Goal: Task Accomplishment & Management: Use online tool/utility

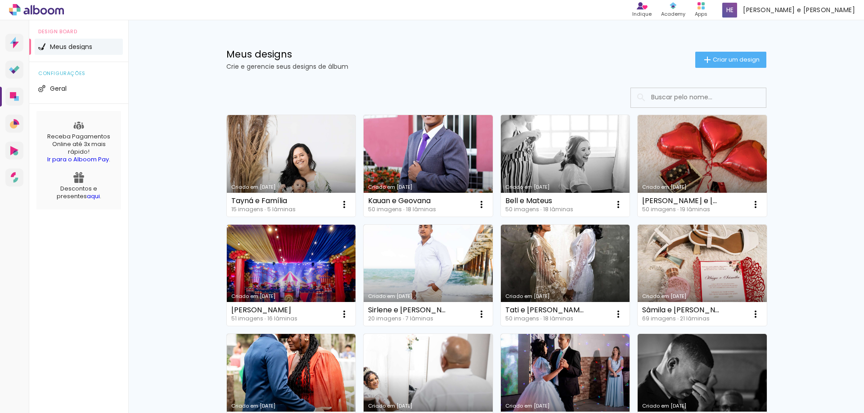
drag, startPoint x: 581, startPoint y: 166, endPoint x: 500, endPoint y: 166, distance: 81.0
click at [496, 166] on div "Criado em 29/09/25 Bell e Mateus 50 imagens ∙ 18 lâminas Abrir Fazer uma cópia …" at bounding box center [564, 166] width 137 height 110
click at [523, 165] on link "Criado em [DATE]" at bounding box center [565, 166] width 129 height 102
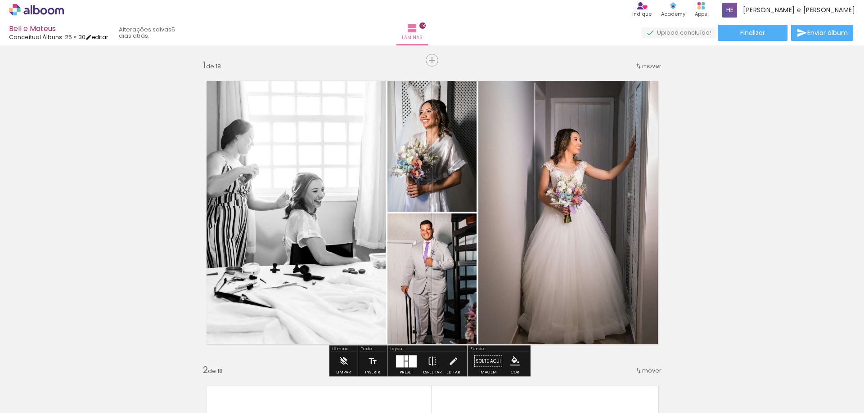
click at [100, 35] on link "editar" at bounding box center [96, 37] width 22 height 8
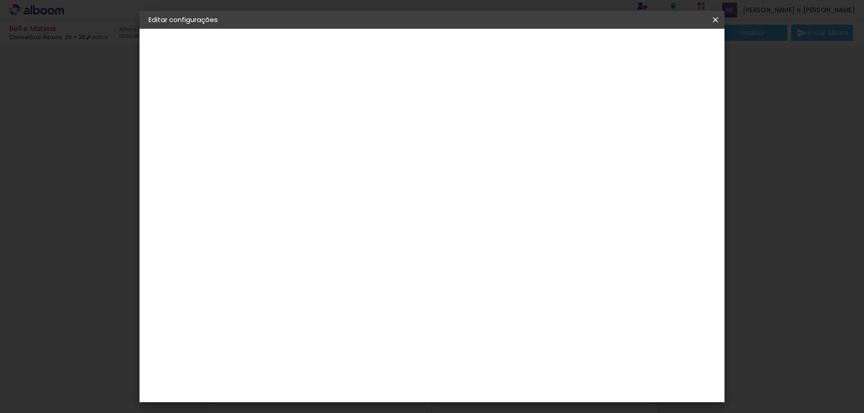
click at [197, 109] on div "Conceitual Álbuns" at bounding box center [184, 111] width 35 height 13
click at [328, 174] on input at bounding box center [318, 171] width 91 height 11
type input "evi"
type paper-input "evi"
click at [309, 204] on div "Evidence" at bounding box center [306, 203] width 32 height 7
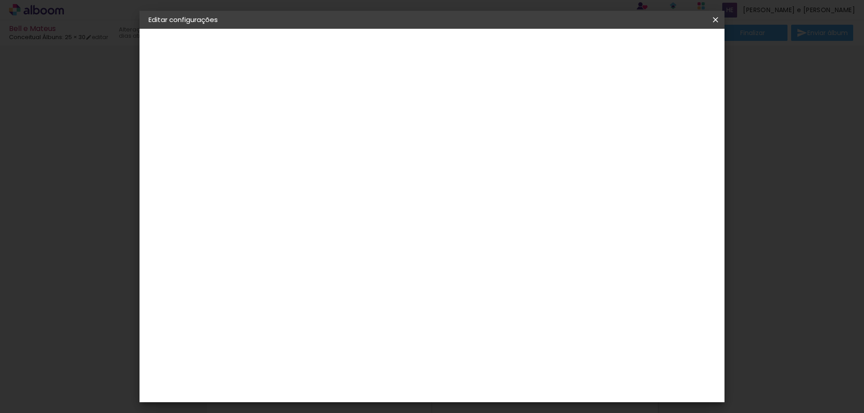
click at [0, 0] on slot "Avançar" at bounding box center [0, 0] width 0 height 0
click at [331, 150] on input "text" at bounding box center [312, 157] width 35 height 14
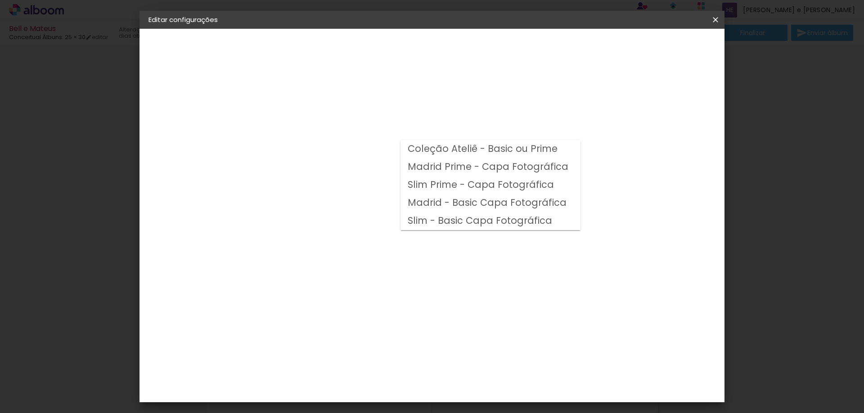
click at [0, 0] on slot "Madrid - Basic Capa Fotográfica" at bounding box center [0, 0] width 0 height 0
type input "Madrid - Basic Capa Fotográfica"
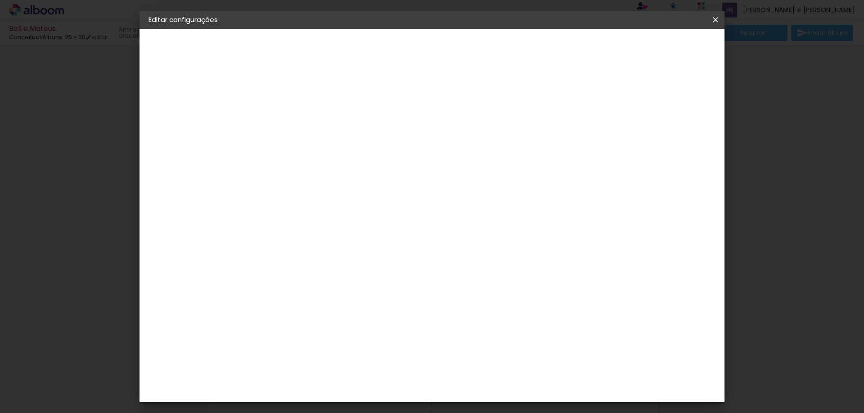
scroll to position [135, 0]
click at [0, 0] on slot "Avançar" at bounding box center [0, 0] width 0 height 0
click at [658, 51] on span "Salvar configurações" at bounding box center [625, 48] width 67 height 6
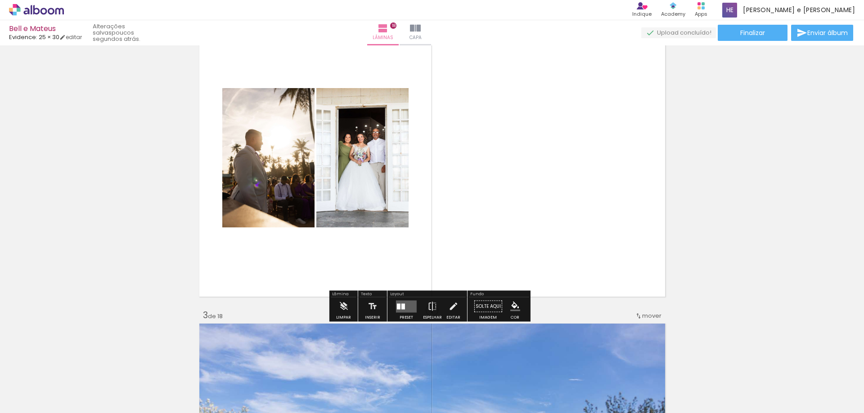
scroll to position [426, 0]
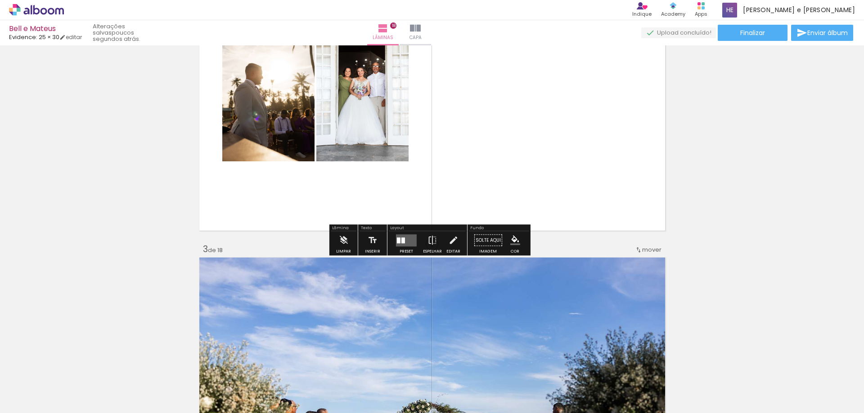
drag, startPoint x: 398, startPoint y: 238, endPoint x: 433, endPoint y: 249, distance: 36.3
click at [0, 0] on slot at bounding box center [0, 0] width 0 height 0
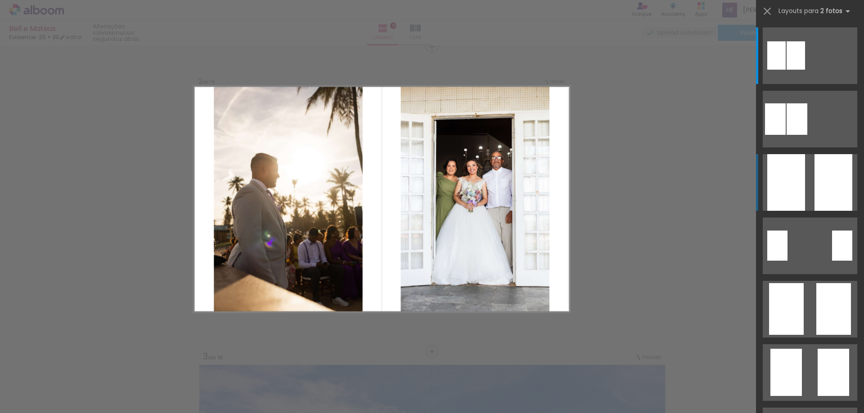
scroll to position [317, 0]
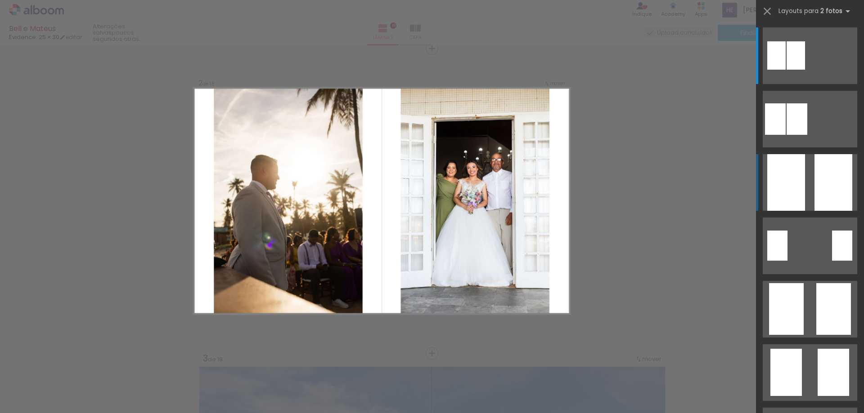
click at [818, 182] on div at bounding box center [833, 182] width 38 height 57
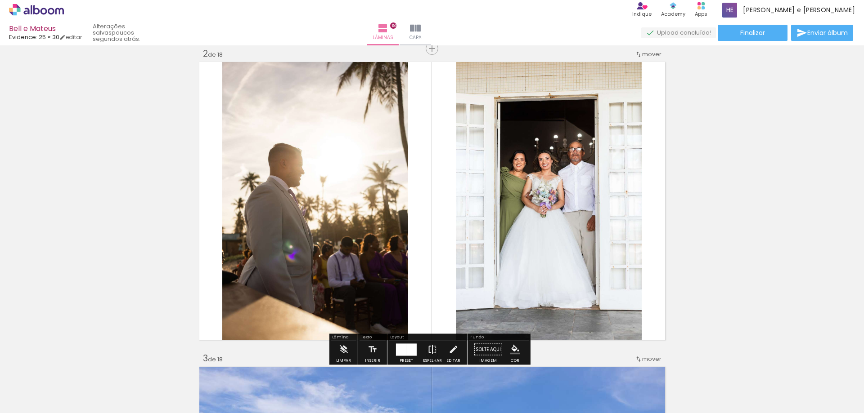
click at [431, 349] on iron-icon at bounding box center [432, 350] width 10 height 18
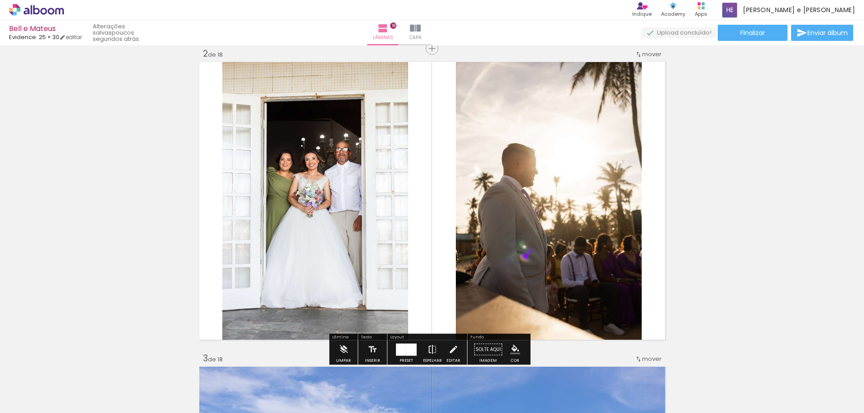
click at [427, 351] on iron-icon at bounding box center [432, 350] width 10 height 18
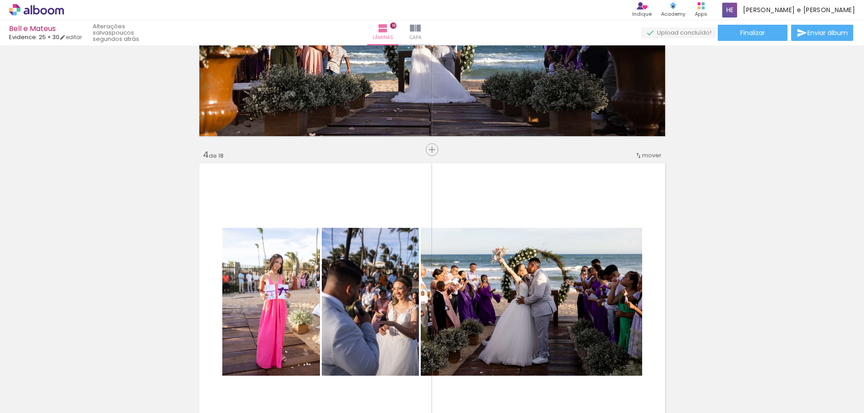
scroll to position [945, 0]
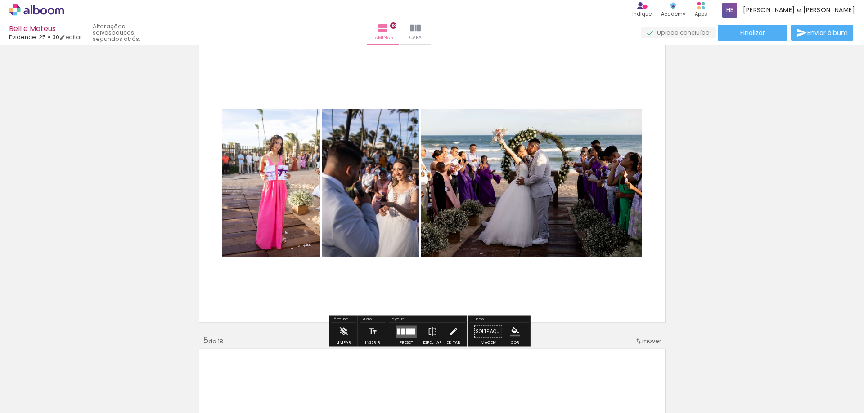
drag, startPoint x: 406, startPoint y: 333, endPoint x: 415, endPoint y: 331, distance: 9.3
click at [406, 334] on div at bounding box center [410, 331] width 9 height 6
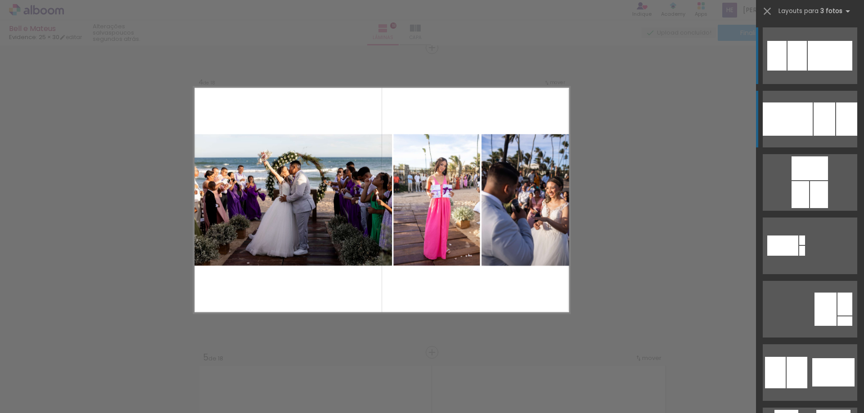
scroll to position [927, 0]
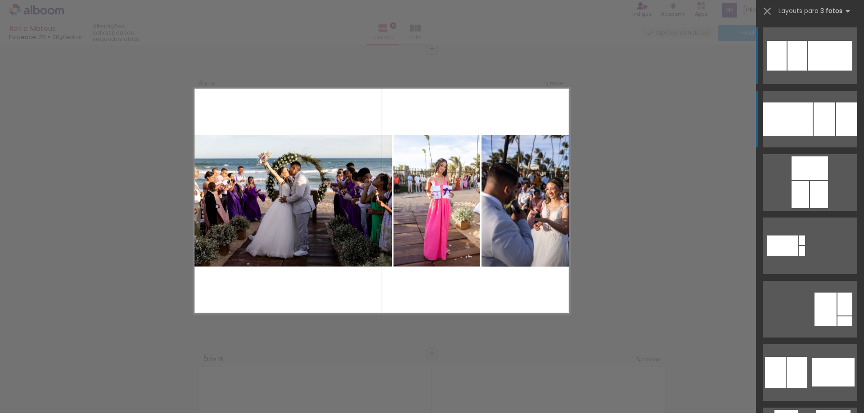
click at [801, 115] on div at bounding box center [787, 119] width 50 height 33
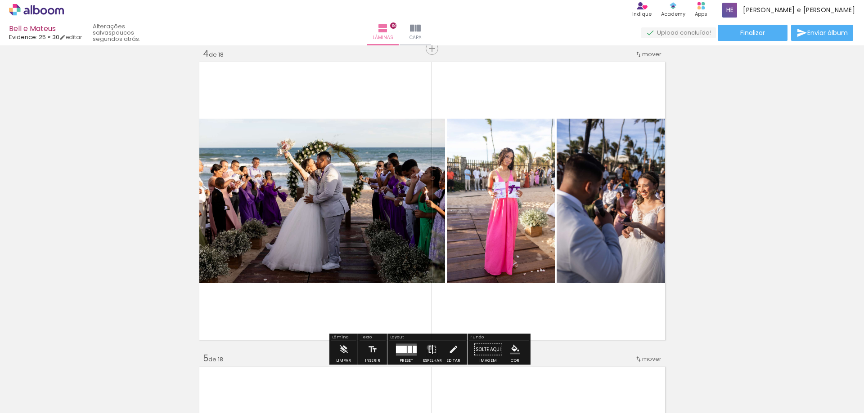
click at [427, 348] on iron-icon at bounding box center [432, 350] width 10 height 18
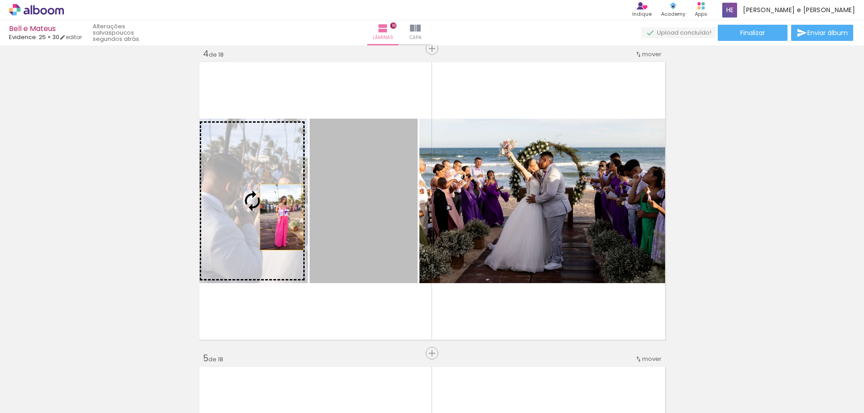
drag, startPoint x: 373, startPoint y: 223, endPoint x: 278, endPoint y: 217, distance: 95.1
click at [0, 0] on slot at bounding box center [0, 0] width 0 height 0
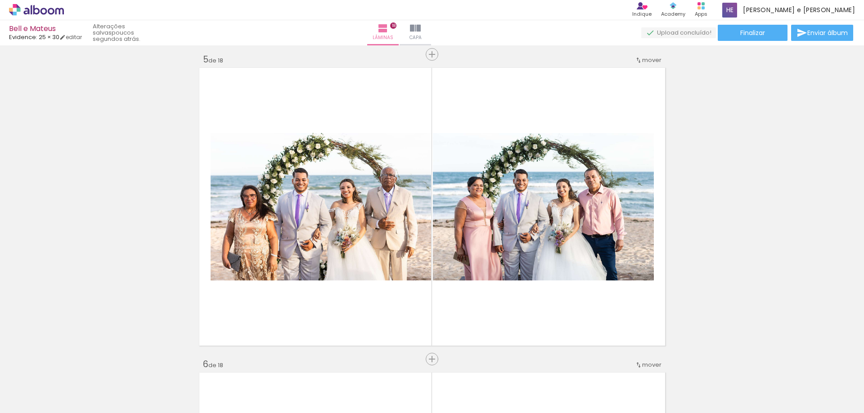
scroll to position [1241, 0]
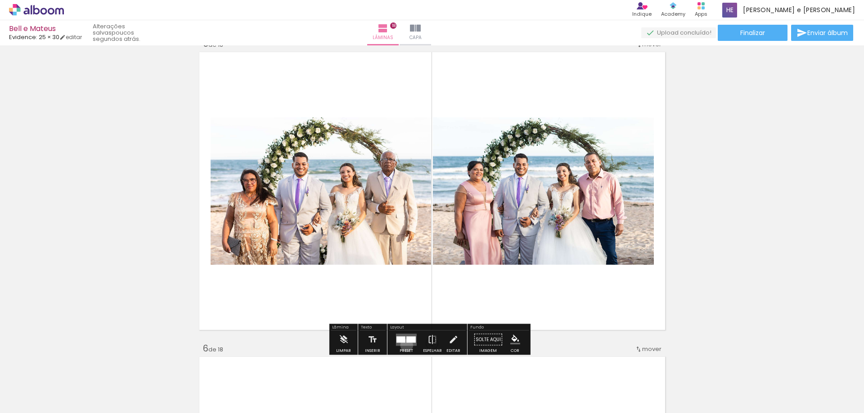
click at [404, 345] on quentale-layouter at bounding box center [406, 340] width 21 height 12
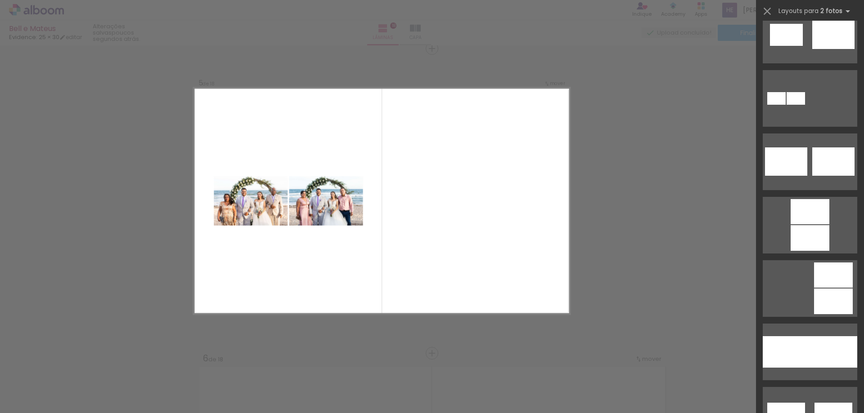
scroll to position [360, 0]
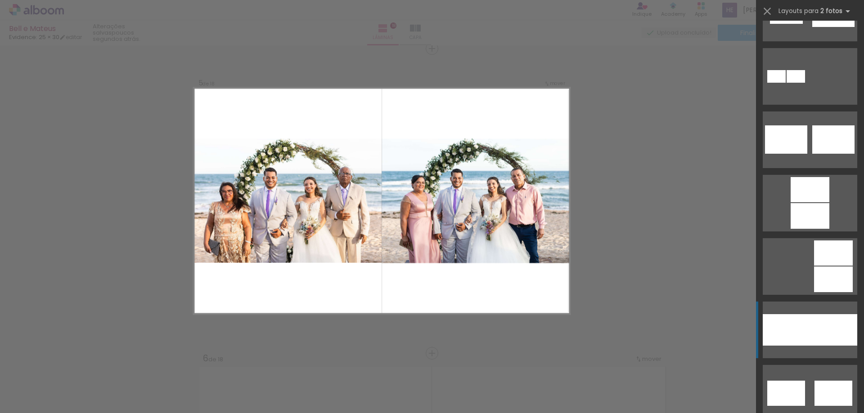
click at [806, 329] on div at bounding box center [785, 329] width 47 height 31
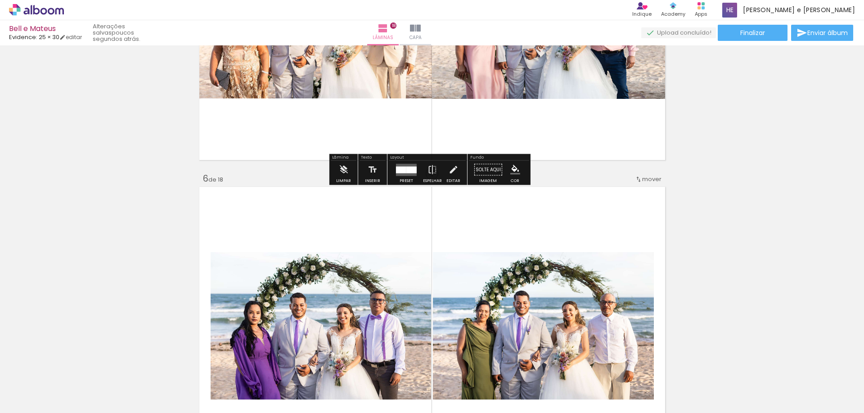
scroll to position [1546, 0]
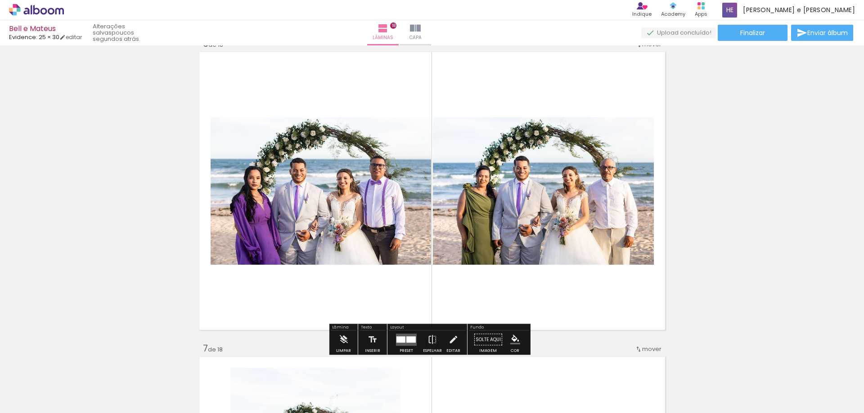
click at [396, 347] on div at bounding box center [406, 340] width 24 height 18
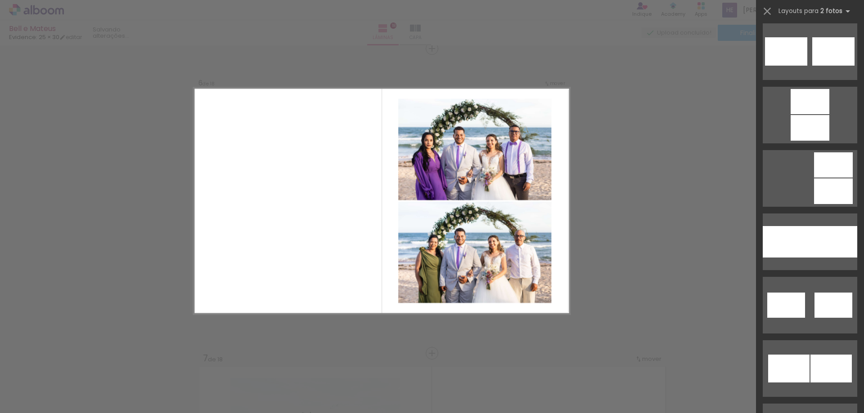
scroll to position [450, 0]
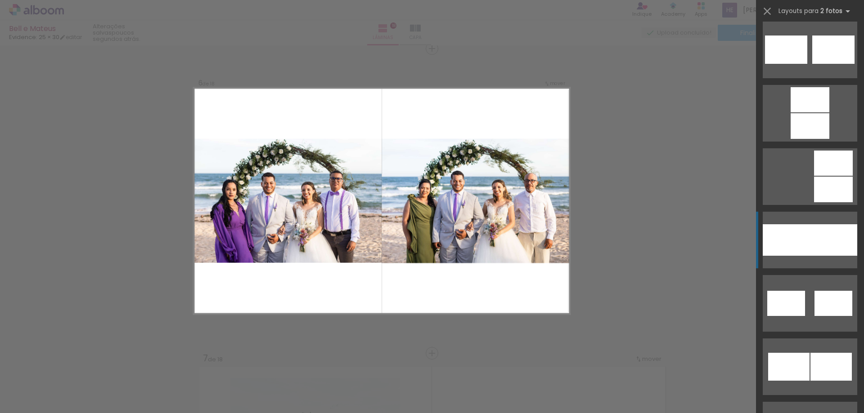
click at [794, 242] on div at bounding box center [785, 239] width 47 height 31
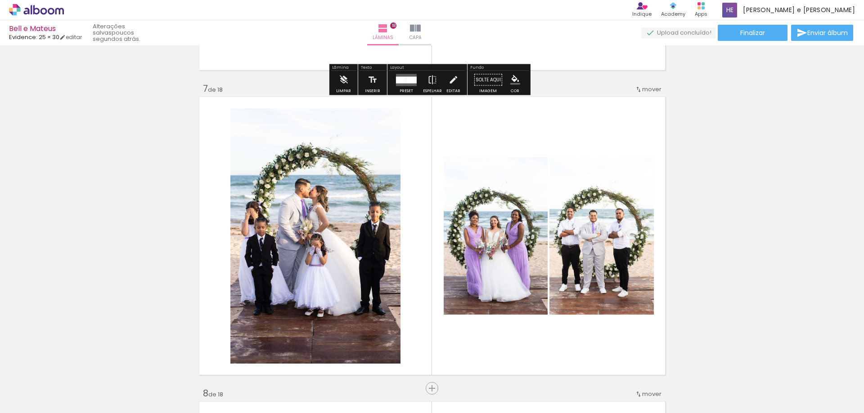
scroll to position [1896, 0]
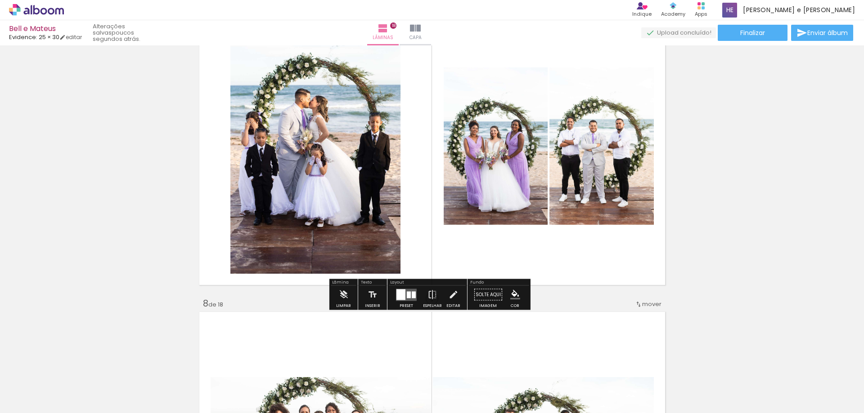
click at [412, 294] on div at bounding box center [414, 294] width 4 height 7
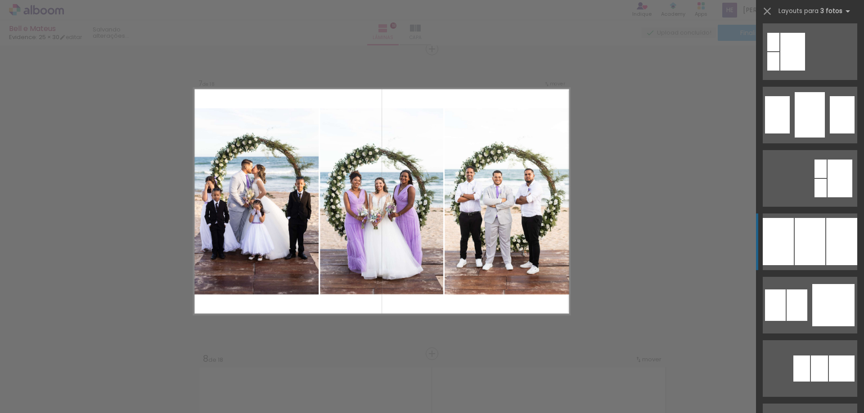
scroll to position [830, 0]
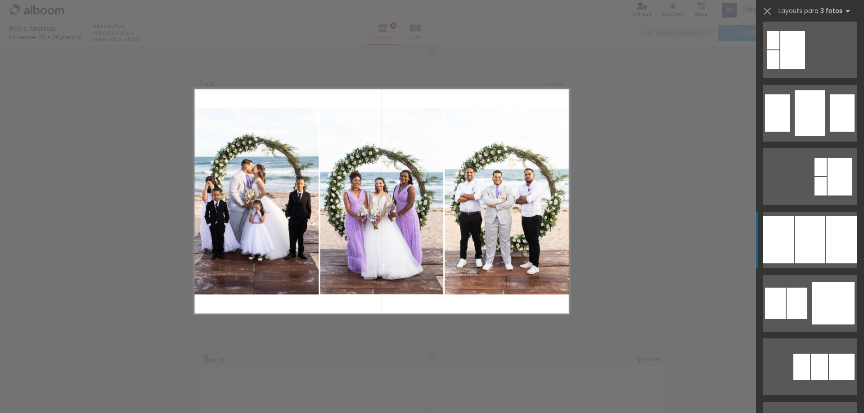
click at [806, 247] on div at bounding box center [809, 239] width 31 height 47
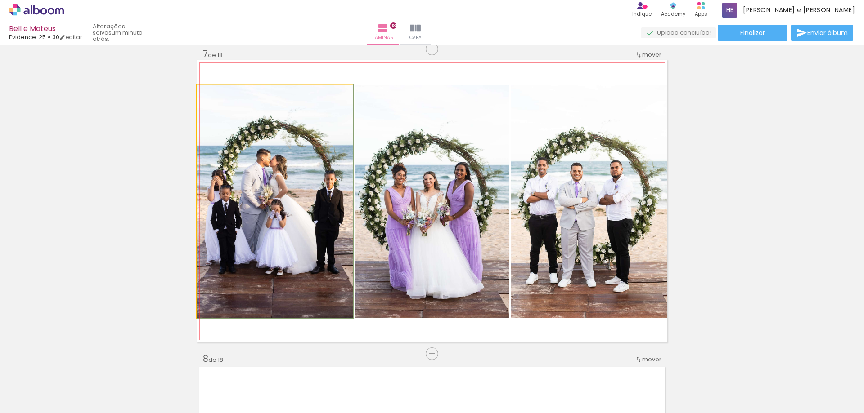
click at [306, 240] on quentale-photo at bounding box center [275, 201] width 156 height 233
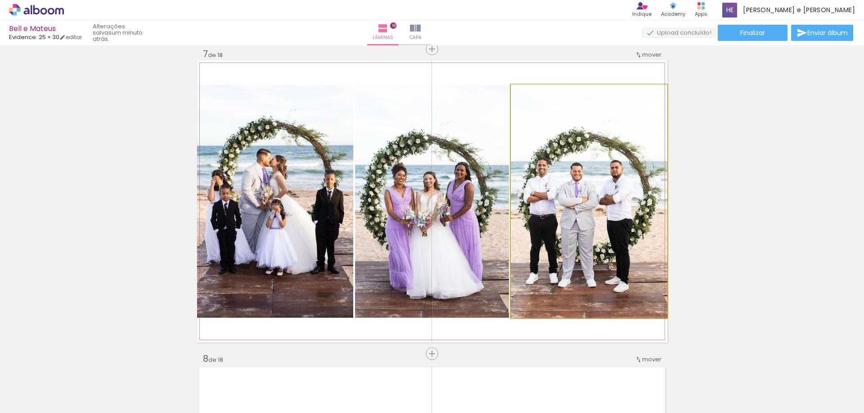
click at [549, 222] on quentale-photo at bounding box center [588, 201] width 157 height 233
click at [585, 209] on quentale-photo at bounding box center [588, 201] width 157 height 233
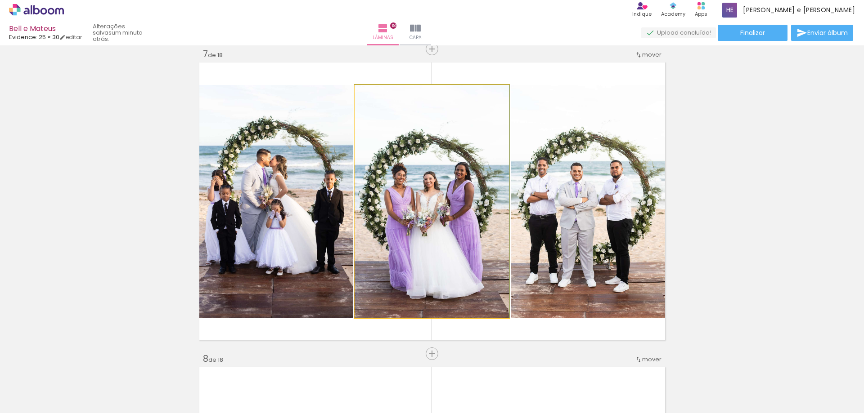
click at [457, 221] on quentale-photo at bounding box center [432, 201] width 154 height 233
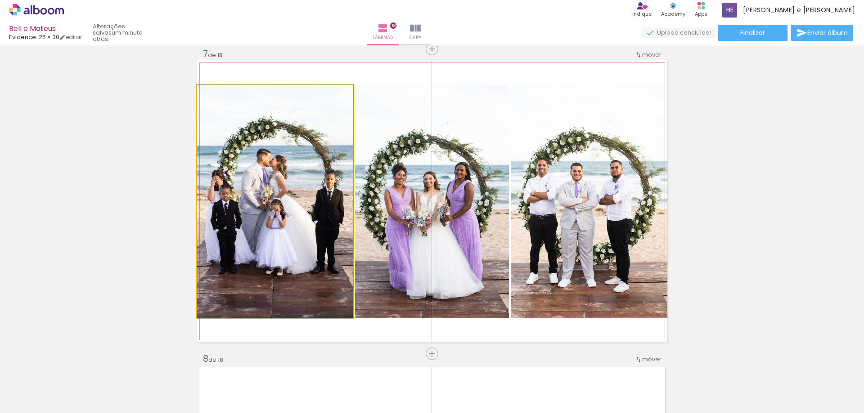
click at [308, 204] on quentale-photo at bounding box center [275, 201] width 156 height 233
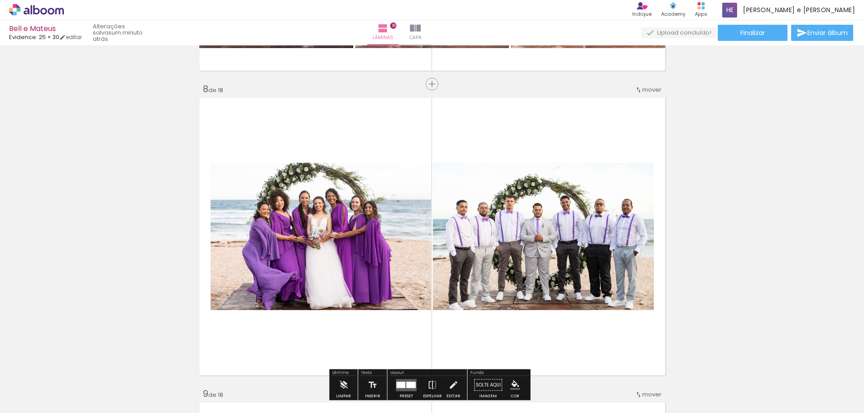
scroll to position [2246, 0]
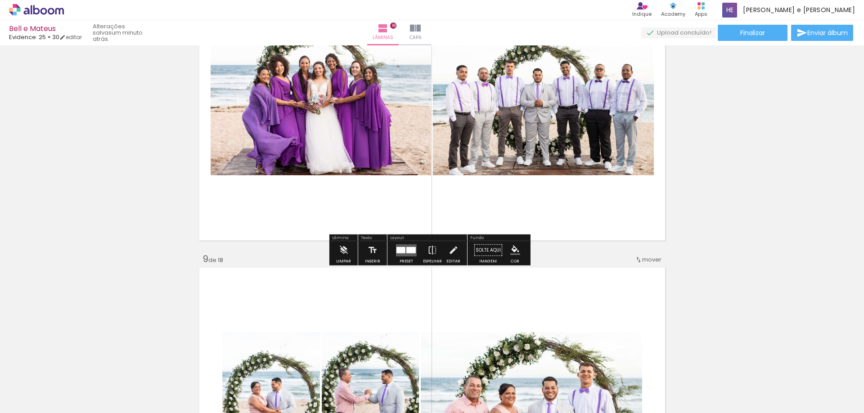
drag, startPoint x: 399, startPoint y: 250, endPoint x: 407, endPoint y: 248, distance: 8.4
click at [400, 251] on div at bounding box center [400, 250] width 9 height 6
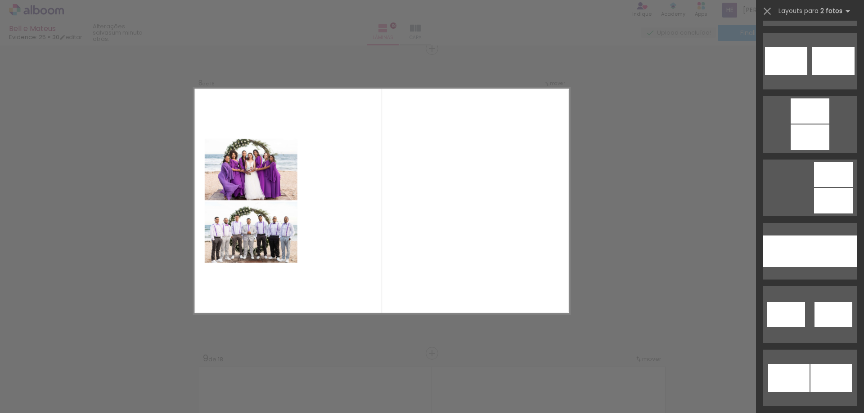
scroll to position [495, 0]
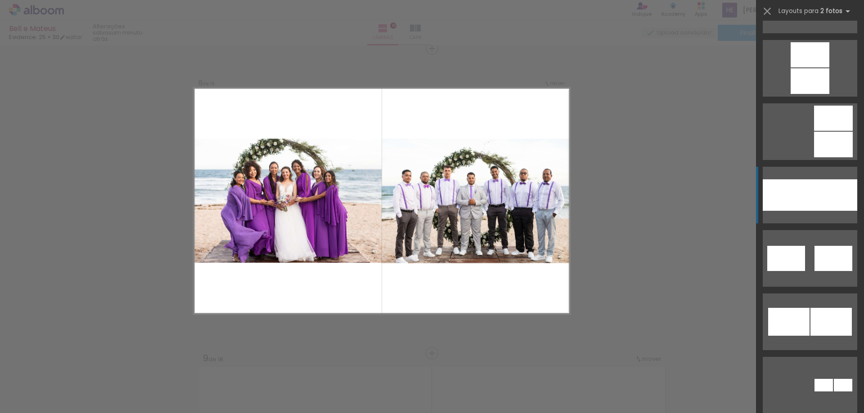
click at [810, 194] on div at bounding box center [833, 194] width 47 height 31
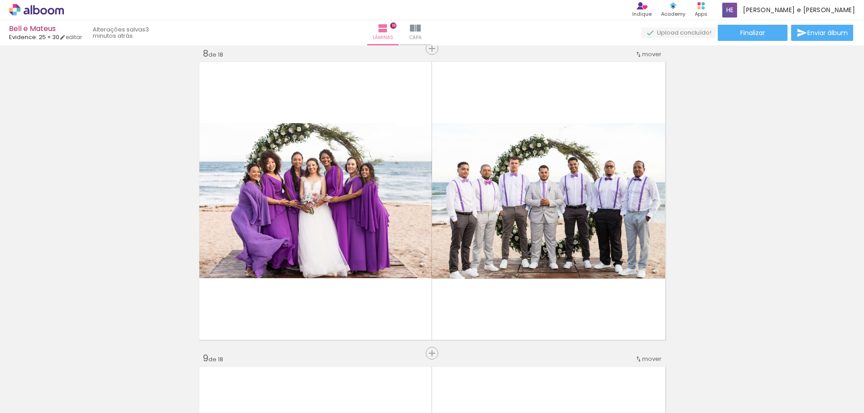
scroll to position [495, 0]
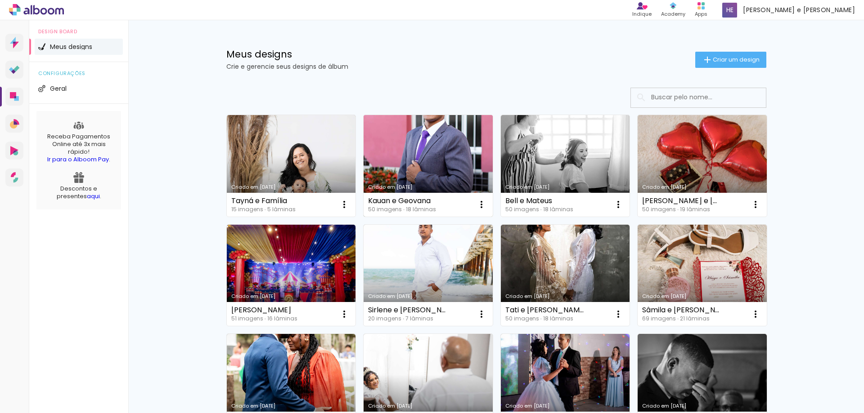
click at [415, 166] on link "Criado em [DATE]" at bounding box center [427, 166] width 129 height 102
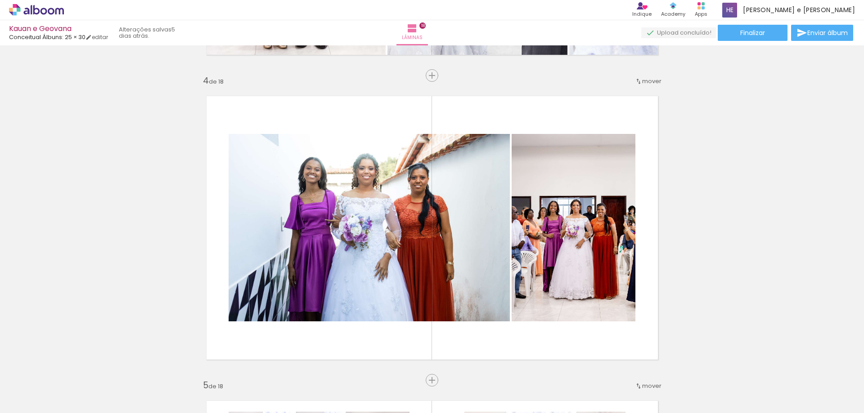
scroll to position [1034, 0]
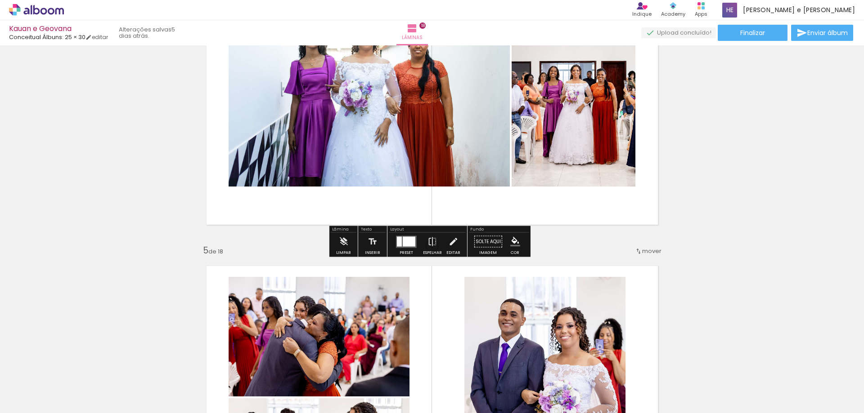
click at [404, 245] on div at bounding box center [409, 242] width 13 height 10
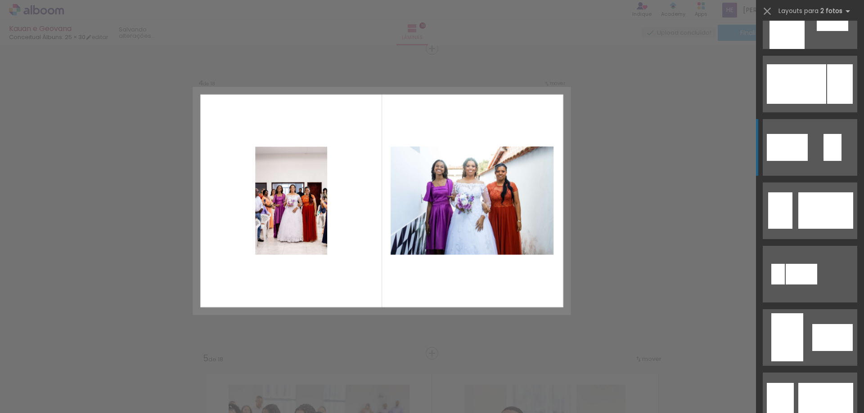
scroll to position [558, 0]
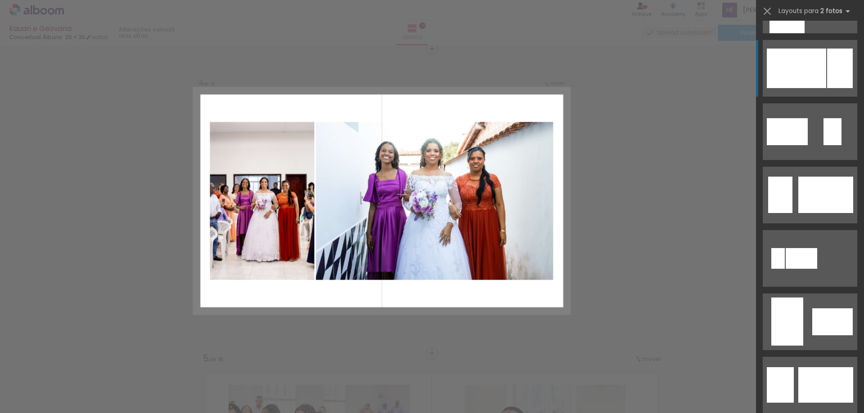
click at [814, 85] on div at bounding box center [795, 69] width 59 height 40
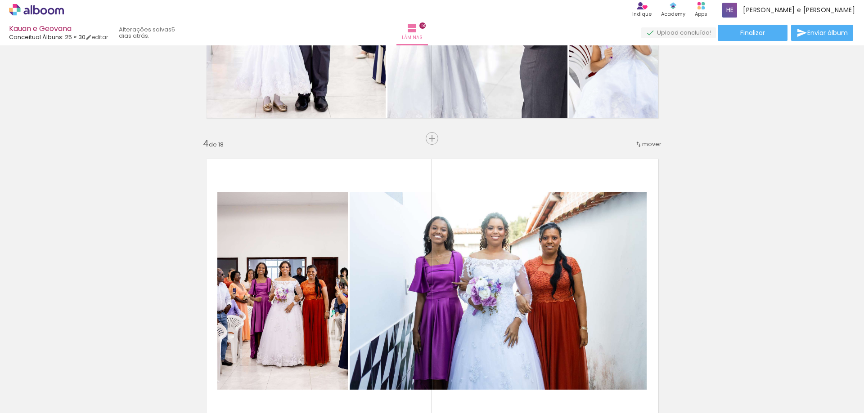
scroll to position [927, 0]
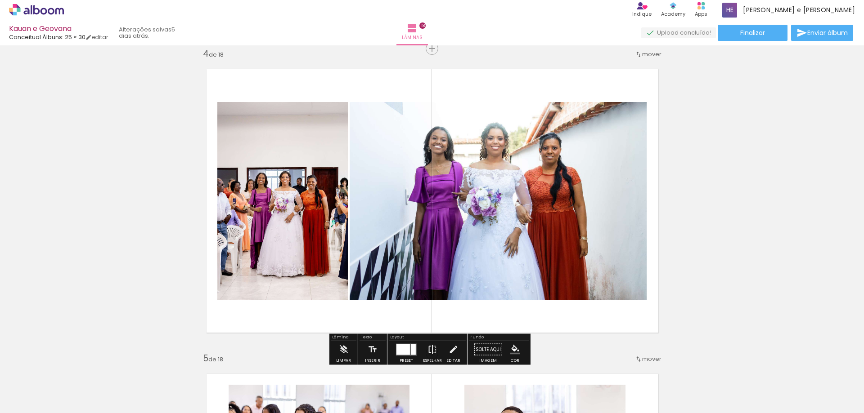
click at [430, 347] on iron-icon at bounding box center [432, 350] width 10 height 18
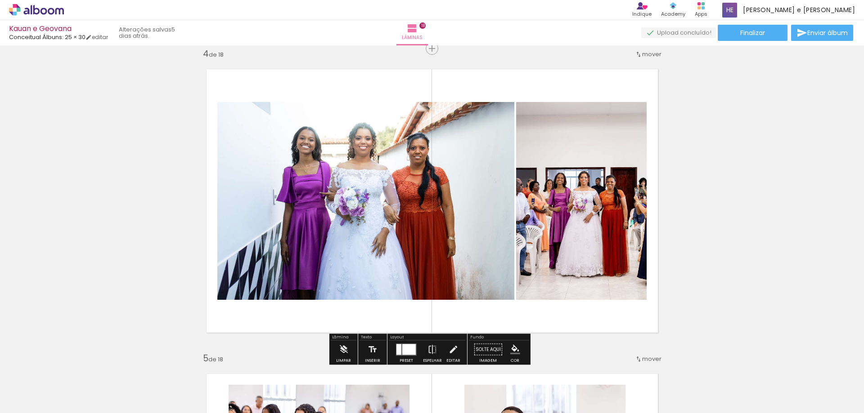
click at [309, 188] on quentale-photo at bounding box center [365, 201] width 297 height 198
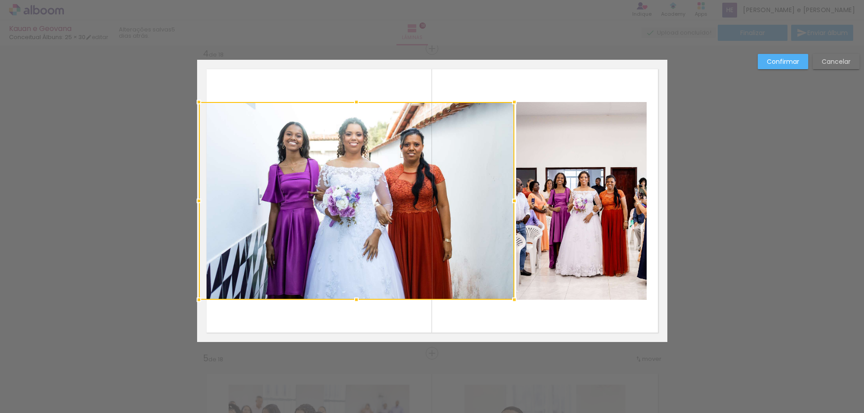
drag, startPoint x: 212, startPoint y: 200, endPoint x: 193, endPoint y: 204, distance: 18.8
click at [193, 204] on div at bounding box center [199, 201] width 18 height 18
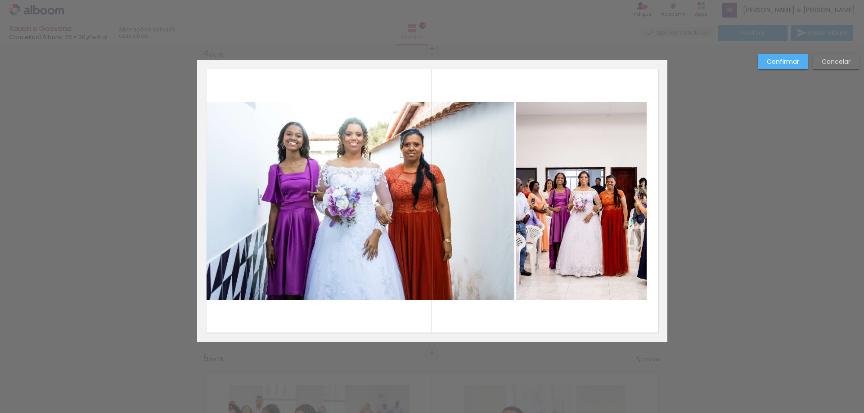
click at [226, 197] on quentale-photo at bounding box center [356, 201] width 315 height 198
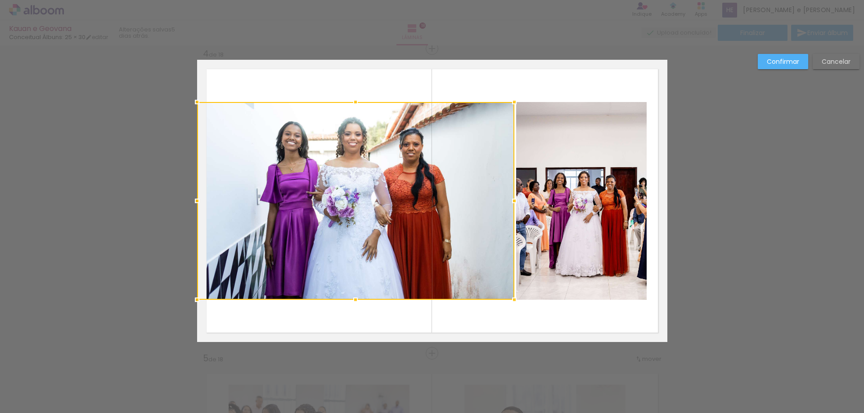
drag, startPoint x: 195, startPoint y: 202, endPoint x: 191, endPoint y: 203, distance: 4.6
click at [191, 203] on div at bounding box center [197, 201] width 18 height 18
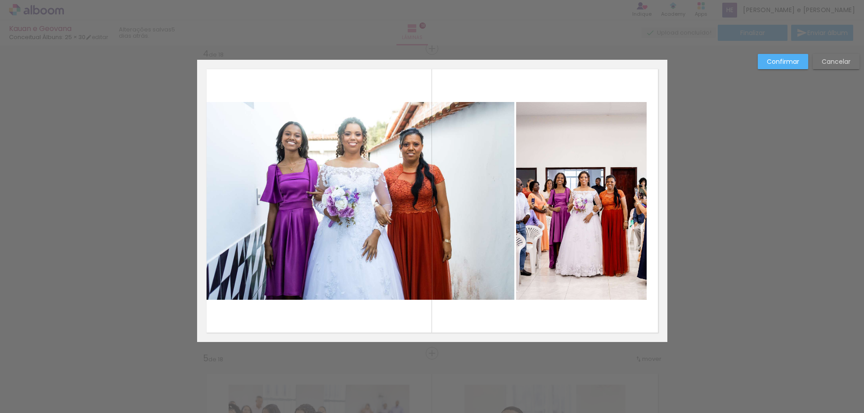
click at [626, 188] on quentale-photo at bounding box center [581, 201] width 130 height 198
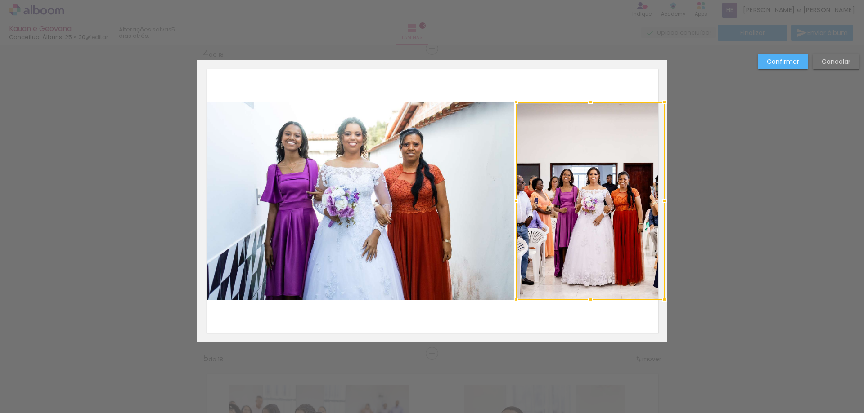
drag, startPoint x: 643, startPoint y: 201, endPoint x: 658, endPoint y: 201, distance: 15.7
click at [658, 201] on div at bounding box center [664, 201] width 18 height 18
click at [643, 204] on div at bounding box center [590, 201] width 148 height 198
click at [663, 202] on div at bounding box center [664, 201] width 18 height 18
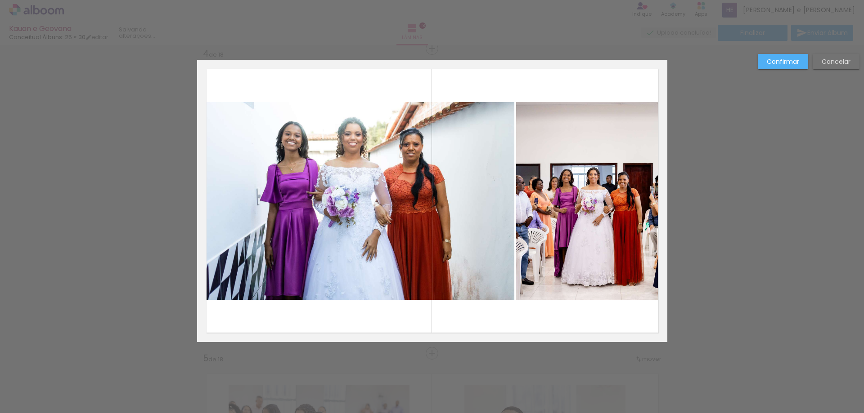
click at [634, 201] on quentale-photo at bounding box center [590, 201] width 148 height 198
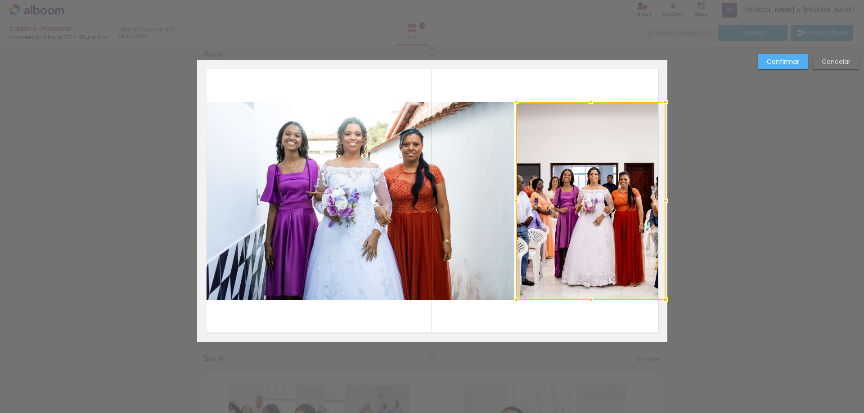
drag, startPoint x: 661, startPoint y: 202, endPoint x: 671, endPoint y: 202, distance: 9.5
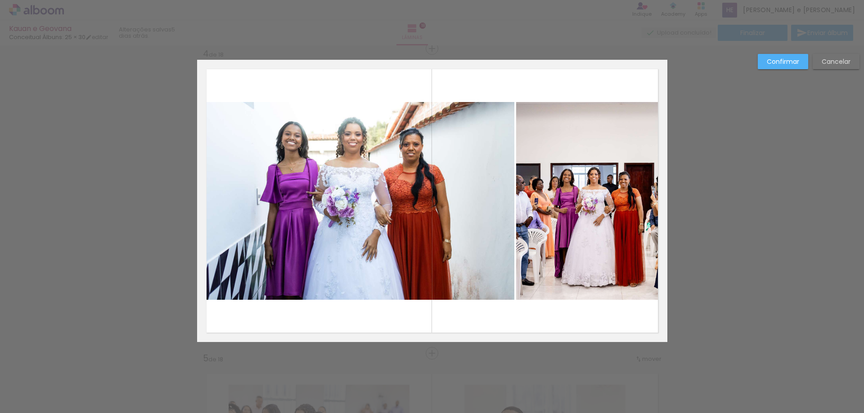
drag, startPoint x: 639, startPoint y: 202, endPoint x: 653, endPoint y: 203, distance: 13.5
click at [640, 202] on quentale-photo at bounding box center [590, 201] width 149 height 198
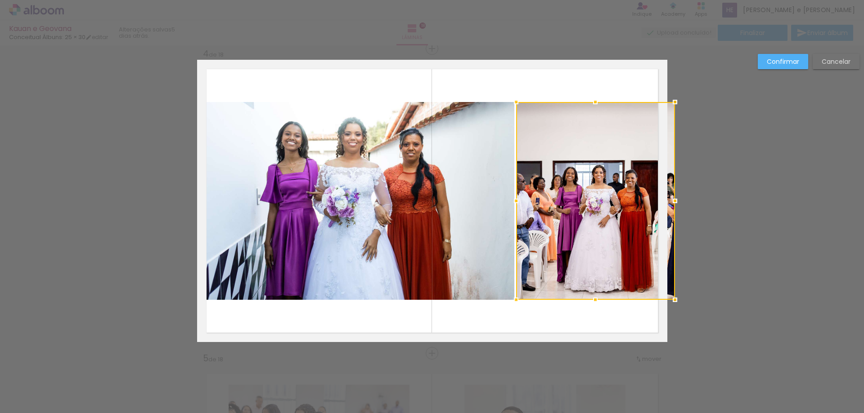
click at [666, 201] on div at bounding box center [675, 201] width 18 height 18
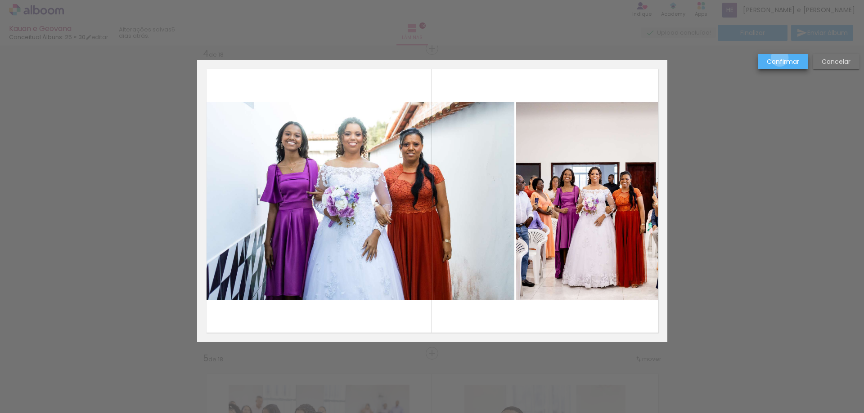
click at [0, 0] on slot "Confirmar" at bounding box center [0, 0] width 0 height 0
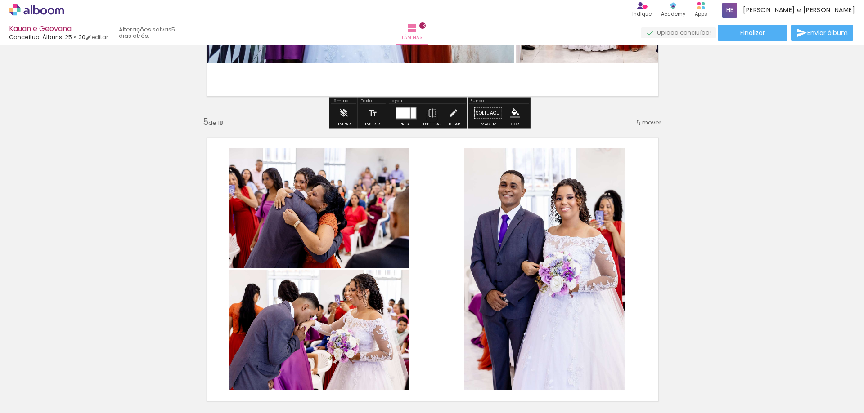
scroll to position [1241, 0]
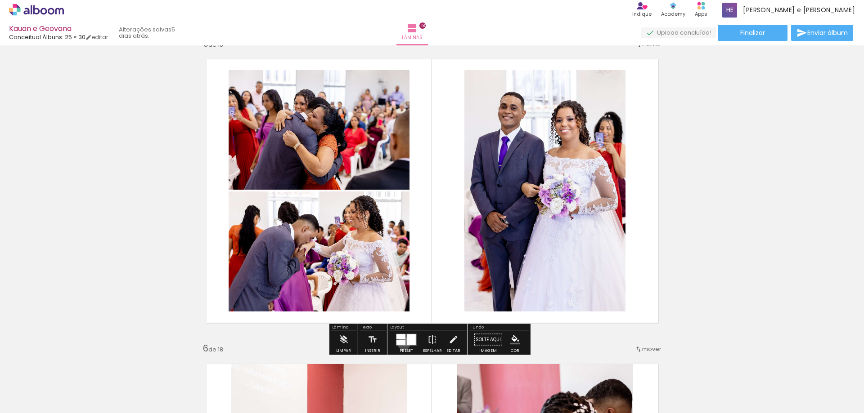
click at [402, 344] on div at bounding box center [400, 342] width 9 height 5
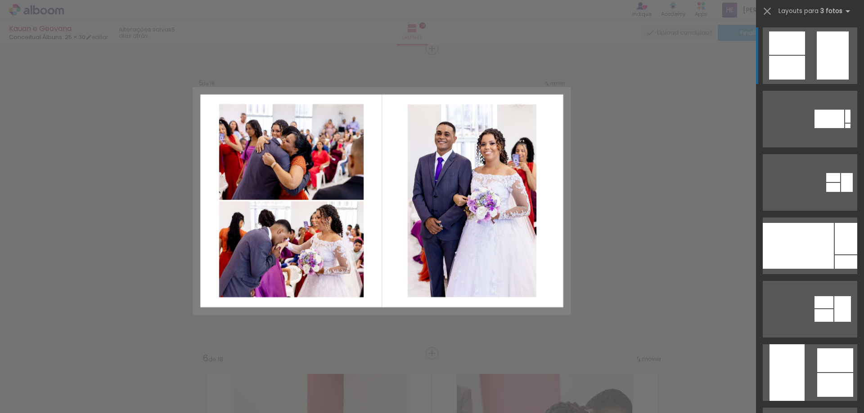
scroll to position [182, 0]
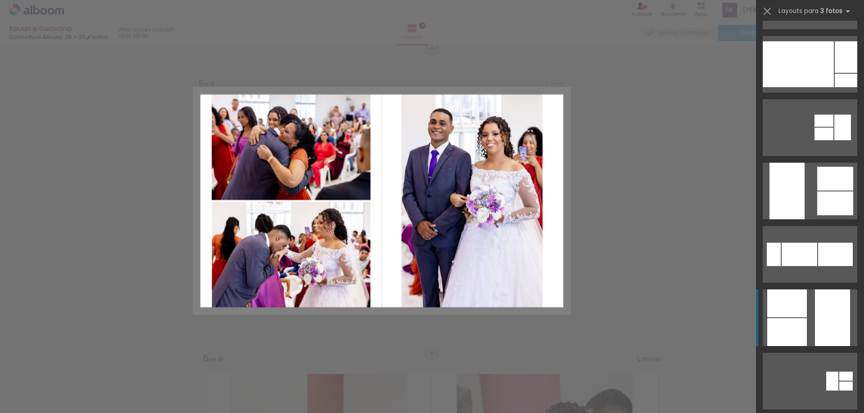
click at [798, 323] on div at bounding box center [787, 332] width 40 height 28
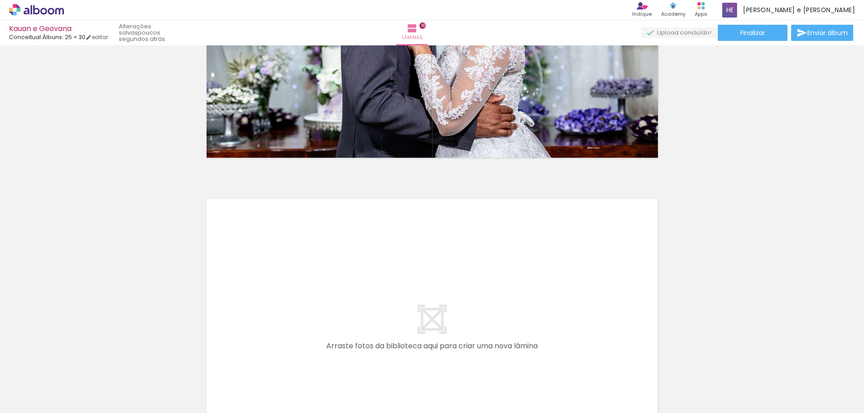
scroll to position [5459, 0]
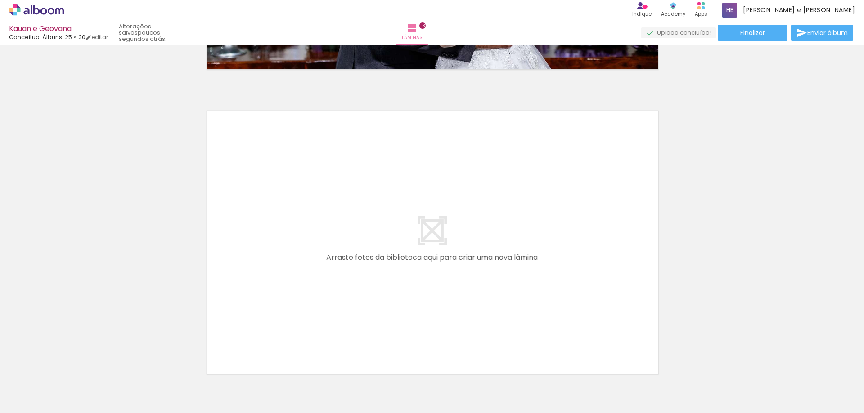
scroll to position [0, 1732]
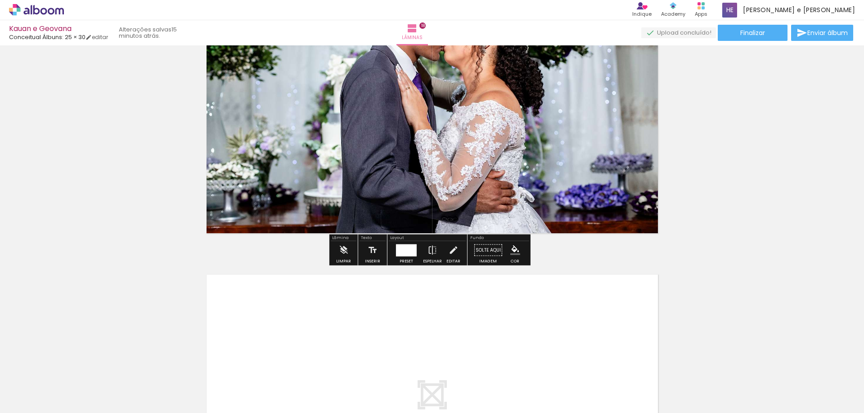
scroll to position [5279, 0]
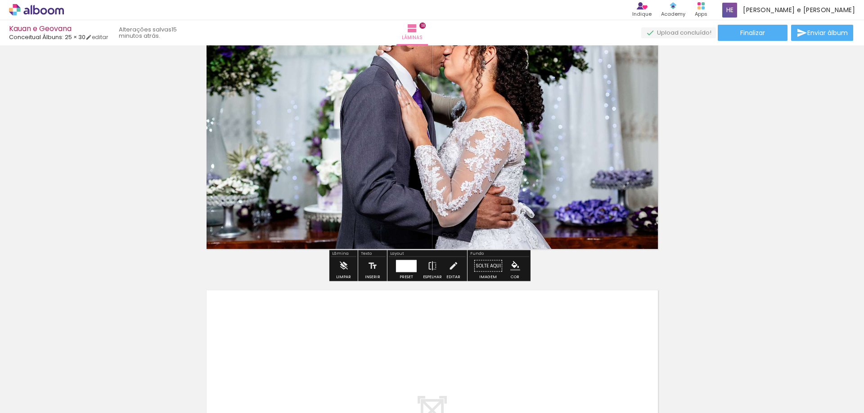
click at [57, 9] on icon at bounding box center [59, 11] width 9 height 7
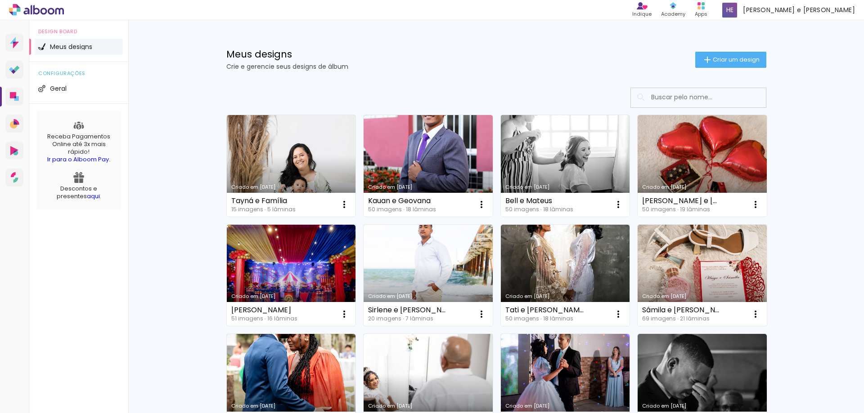
click at [539, 153] on link "Criado em [DATE]" at bounding box center [565, 166] width 129 height 102
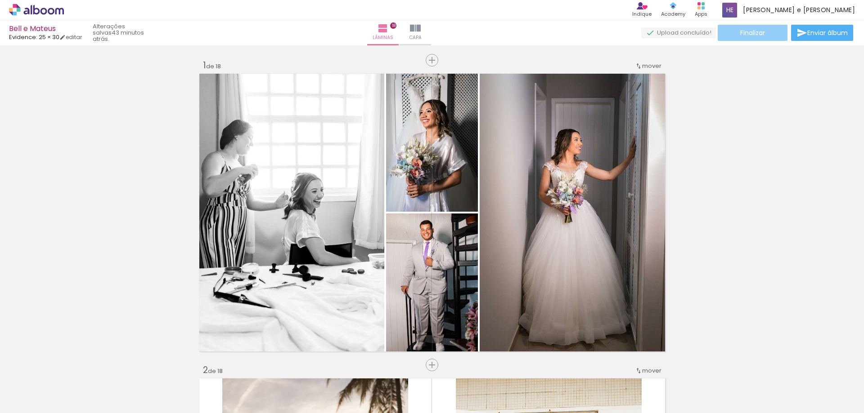
click at [764, 35] on paper-button "Finalizar" at bounding box center [752, 33] width 70 height 16
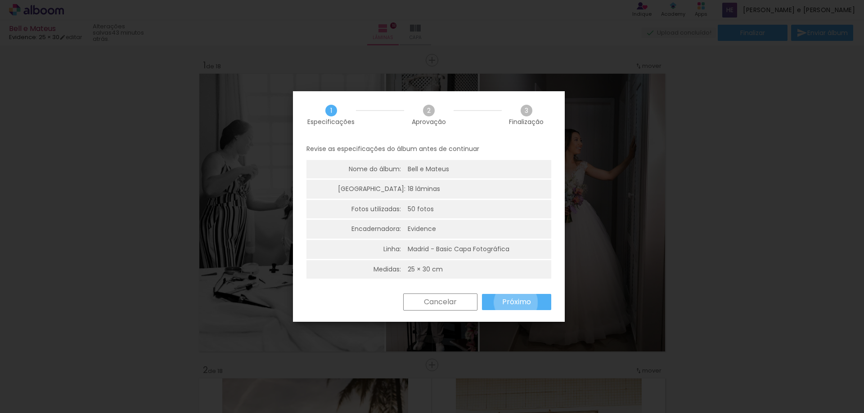
click at [0, 0] on slot "Próximo" at bounding box center [0, 0] width 0 height 0
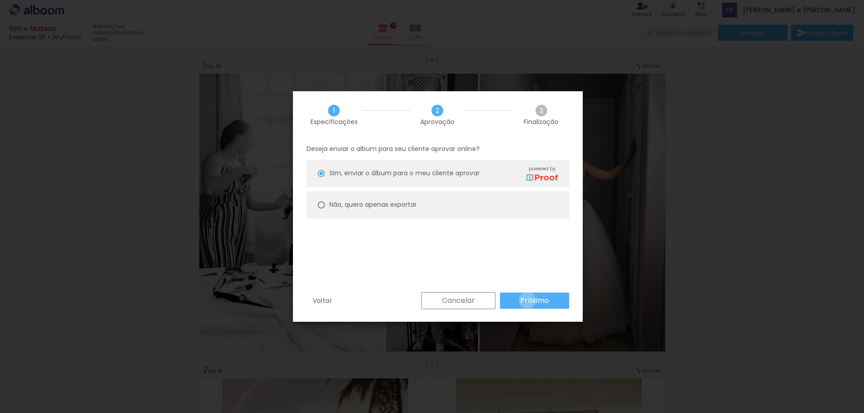
click at [0, 0] on slot "Próximo" at bounding box center [0, 0] width 0 height 0
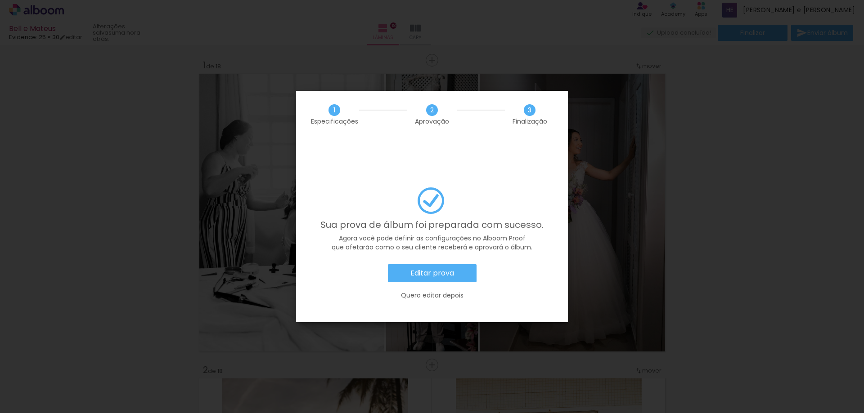
click at [0, 0] on slot "Editar prova" at bounding box center [0, 0] width 0 height 0
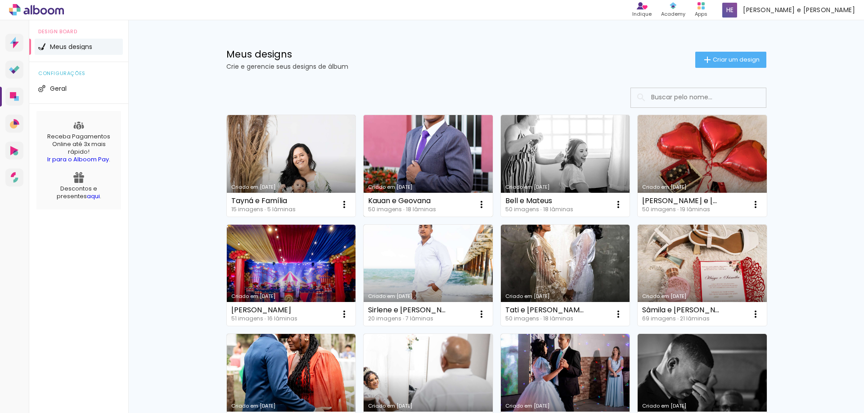
click at [407, 151] on link "Criado em [DATE]" at bounding box center [427, 166] width 129 height 102
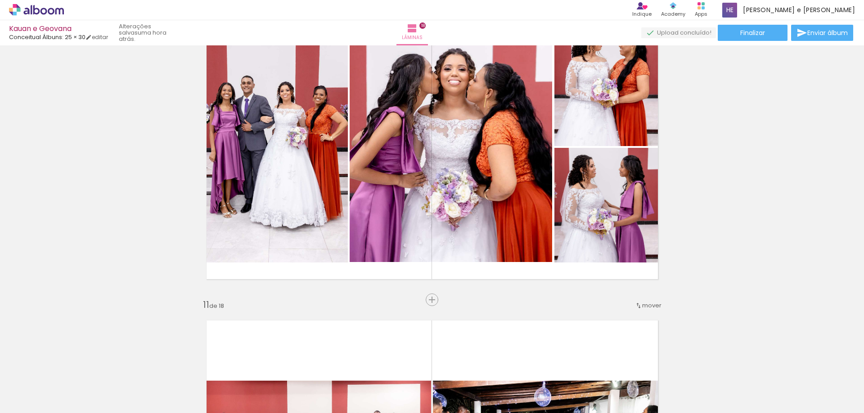
scroll to position [2789, 0]
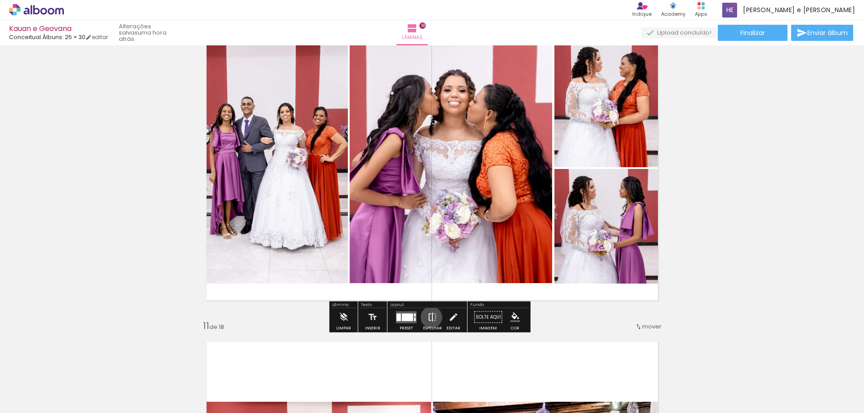
click at [429, 318] on iron-icon at bounding box center [432, 318] width 10 height 18
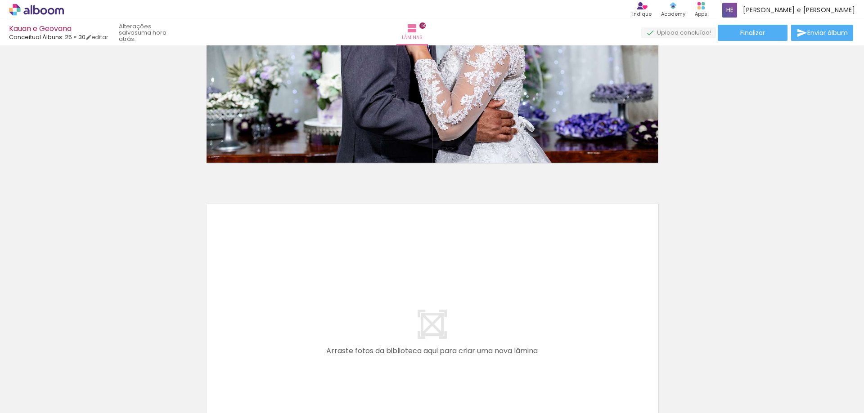
scroll to position [5442, 0]
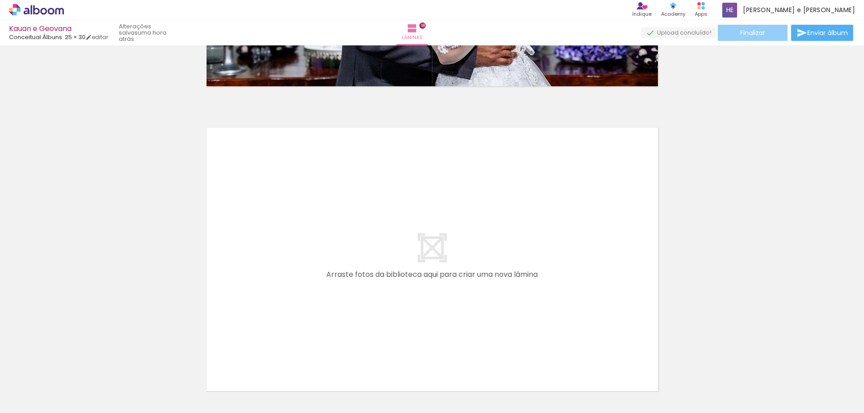
click at [751, 36] on span "Finalizar" at bounding box center [752, 33] width 25 height 6
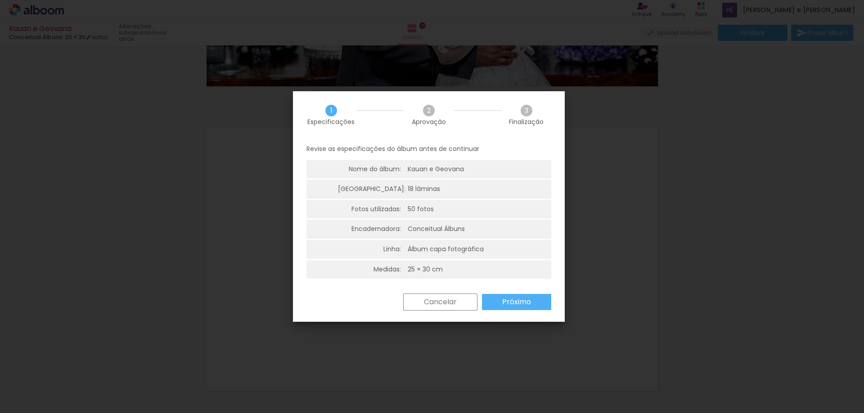
drag, startPoint x: 507, startPoint y: 305, endPoint x: 515, endPoint y: 301, distance: 9.3
click at [0, 0] on slot "Próximo" at bounding box center [0, 0] width 0 height 0
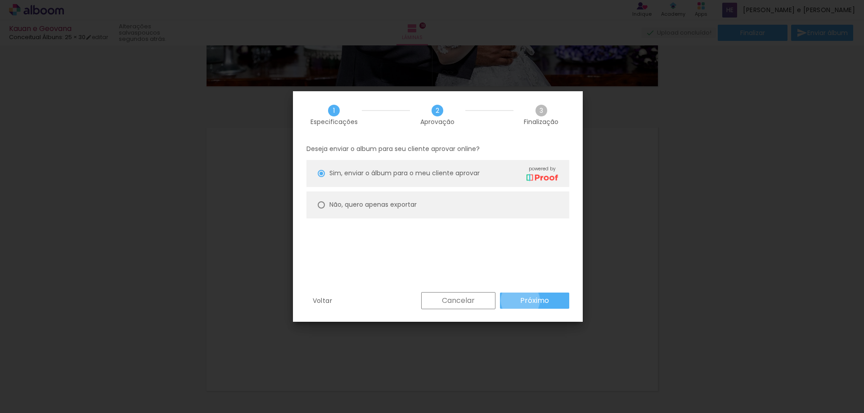
click at [0, 0] on slot "Próximo" at bounding box center [0, 0] width 0 height 0
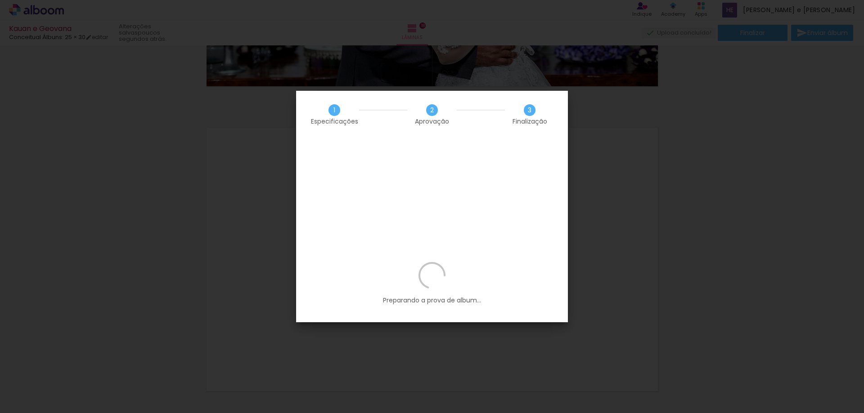
scroll to position [0, 1732]
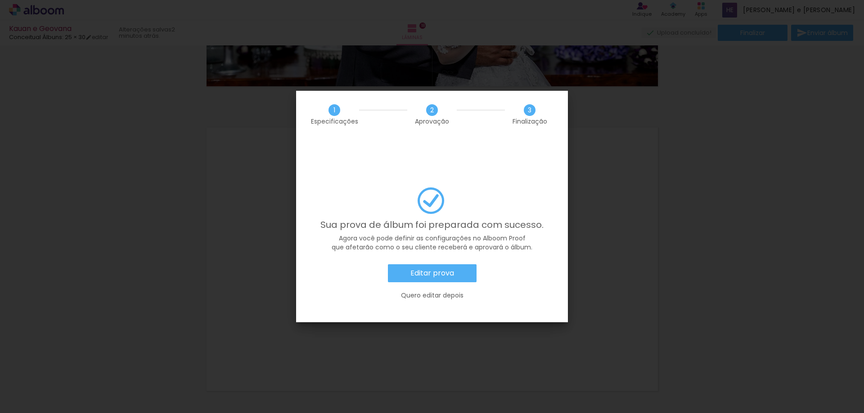
click at [0, 0] on slot "Editar prova" at bounding box center [0, 0] width 0 height 0
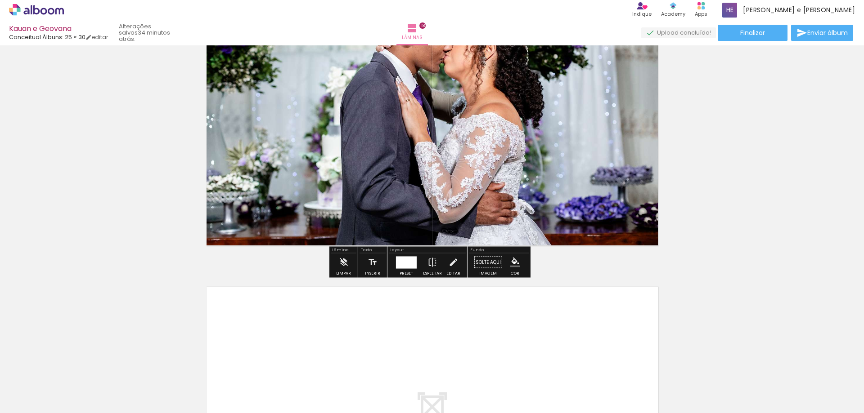
scroll to position [5262, 0]
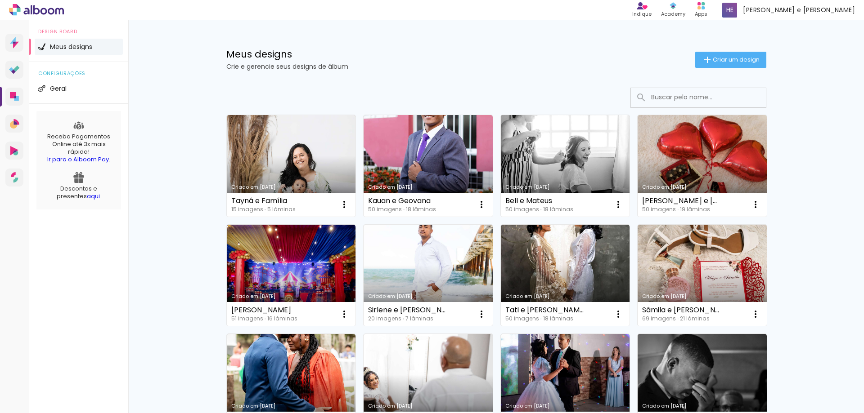
click at [560, 167] on link "Criado em [DATE]" at bounding box center [565, 166] width 129 height 102
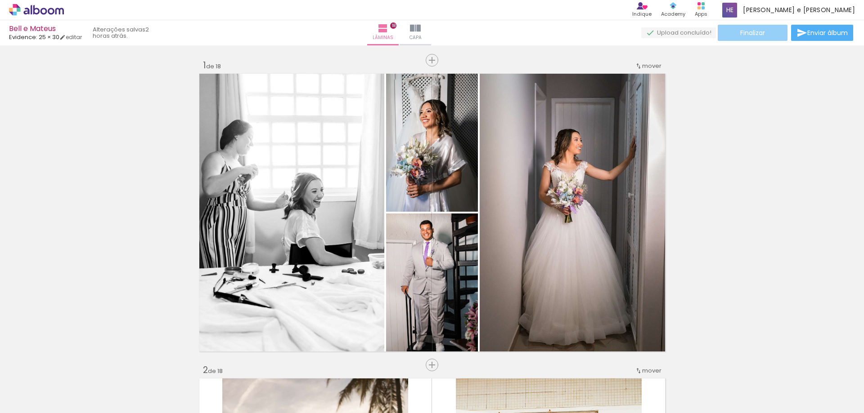
click at [750, 35] on span "Finalizar" at bounding box center [752, 33] width 25 height 6
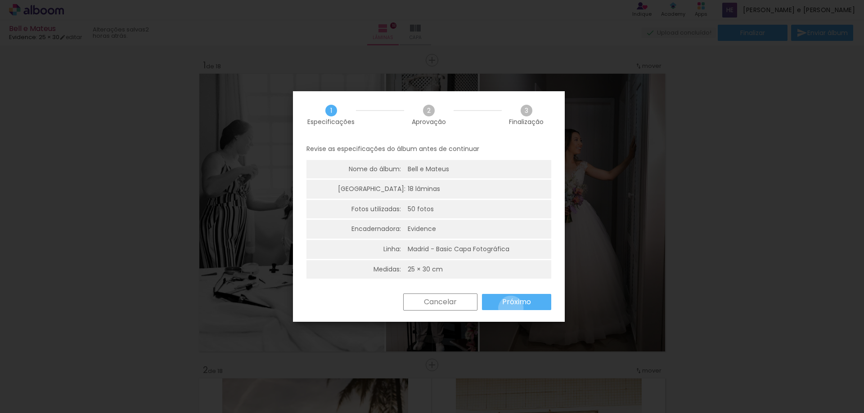
click at [510, 309] on paper-button "Próximo" at bounding box center [516, 302] width 69 height 16
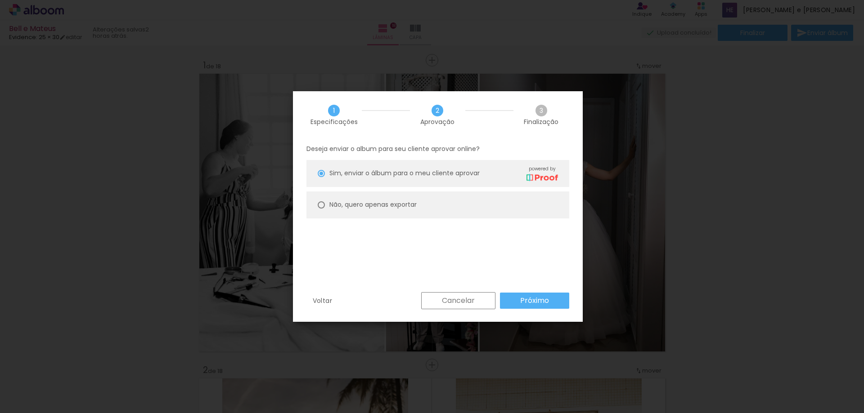
click at [0, 0] on slot "Não, quero apenas exportar" at bounding box center [0, 0] width 0 height 0
type paper-radio-button "on"
drag, startPoint x: 521, startPoint y: 296, endPoint x: 524, endPoint y: 291, distance: 6.2
click at [0, 0] on slot "Próximo" at bounding box center [0, 0] width 0 height 0
type input "Alta, 300 DPI"
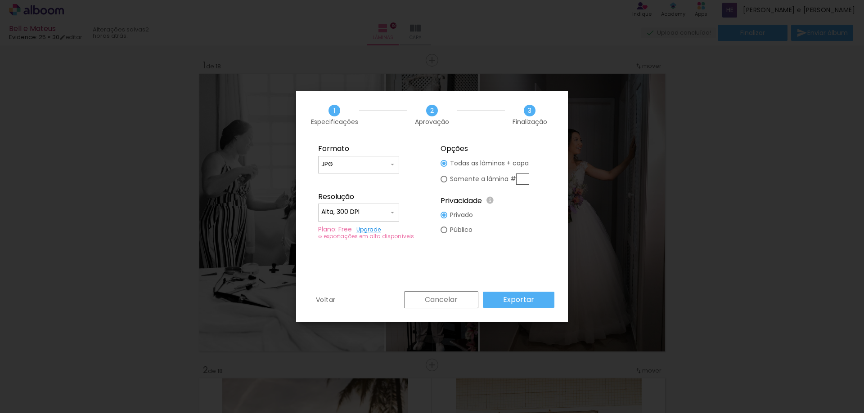
click at [0, 0] on slot "Exportar" at bounding box center [0, 0] width 0 height 0
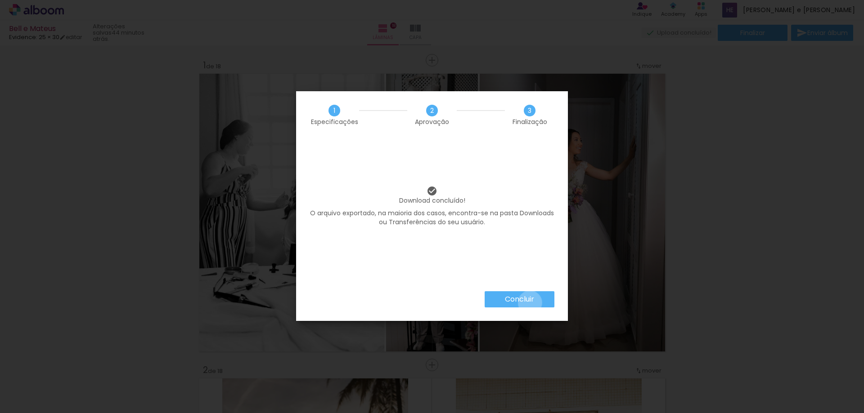
click at [0, 0] on slot "Concluir" at bounding box center [0, 0] width 0 height 0
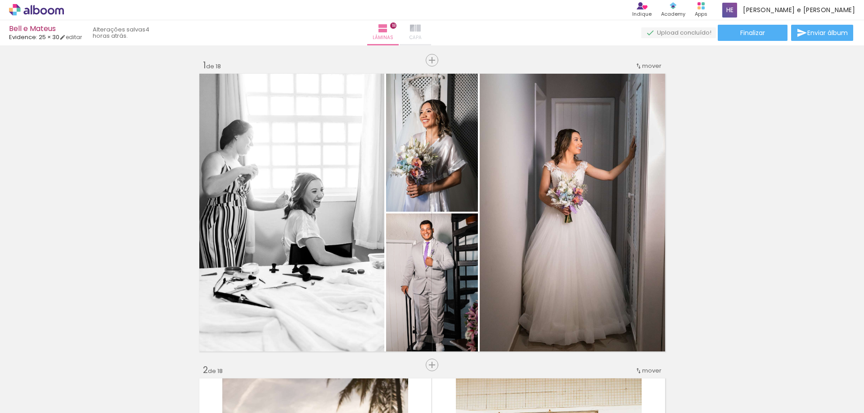
click at [421, 33] on iron-icon at bounding box center [415, 28] width 11 height 11
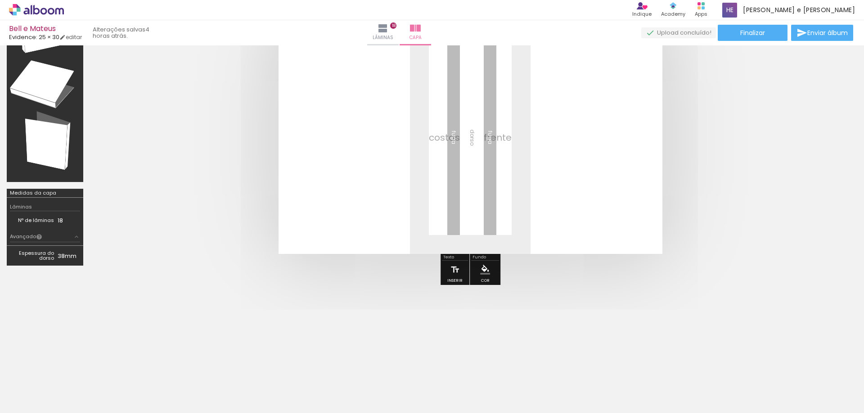
scroll to position [79, 0]
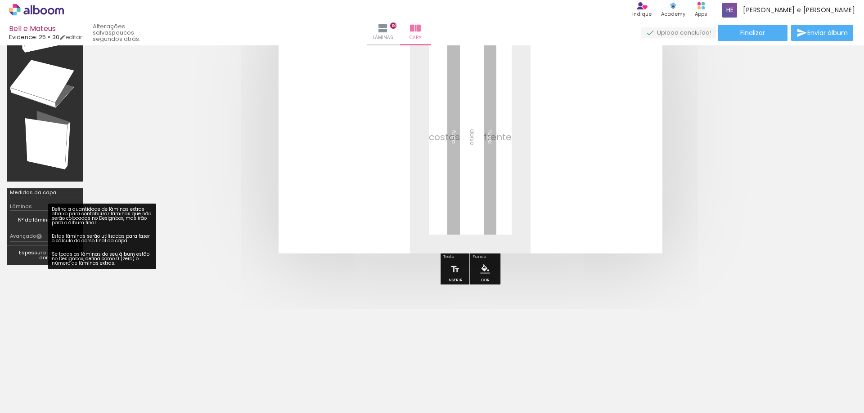
click at [219, 178] on quentale-cover at bounding box center [470, 136] width 688 height 233
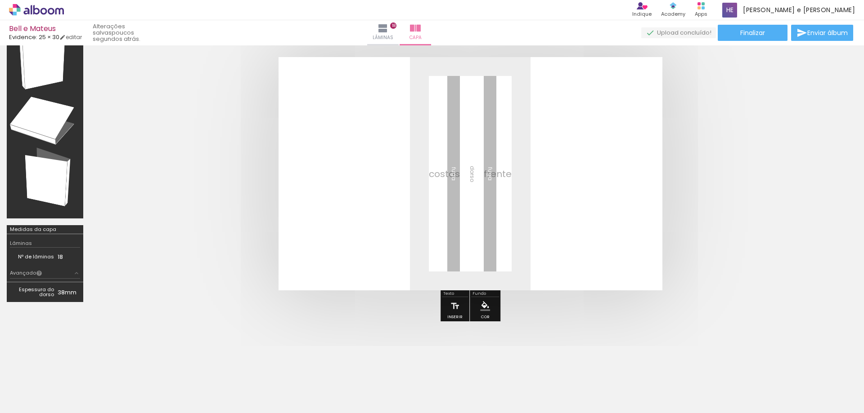
scroll to position [0, 0]
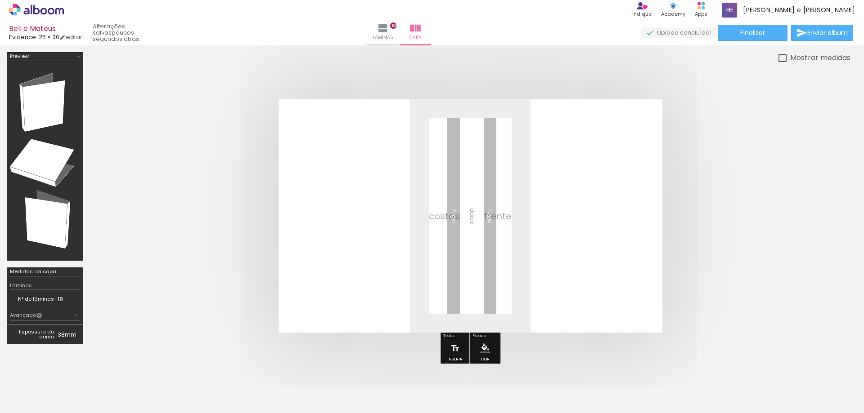
click at [476, 182] on quentale-layouter at bounding box center [470, 215] width 384 height 233
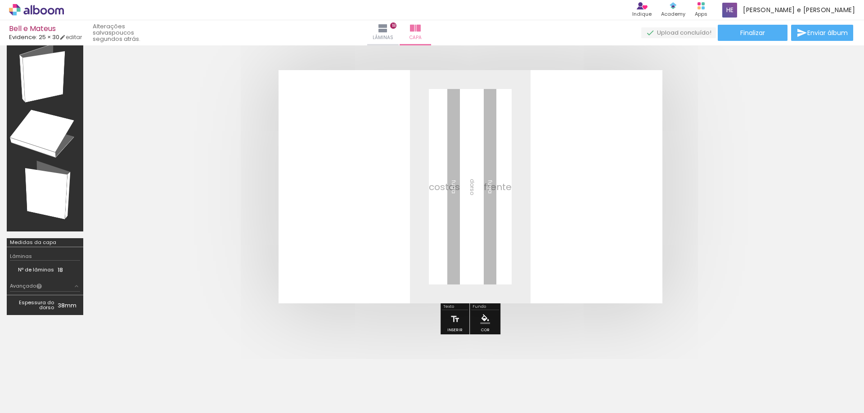
scroll to position [45, 0]
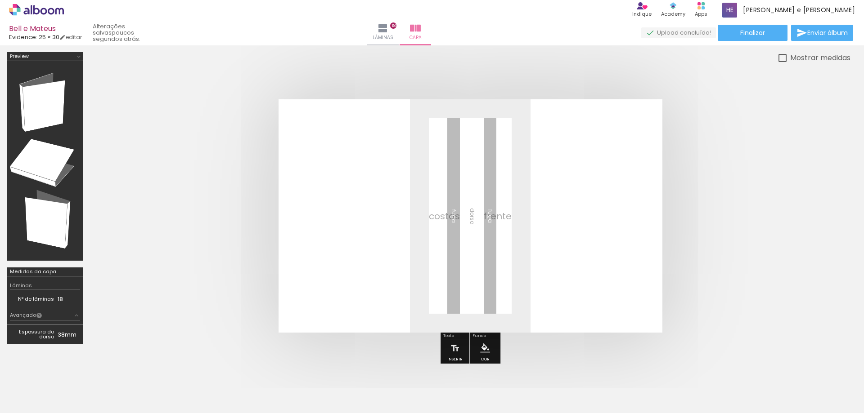
click at [30, 403] on span "Adicionar Fotos" at bounding box center [31, 401] width 27 height 10
click at [0, 0] on input "file" at bounding box center [0, 0] width 0 height 0
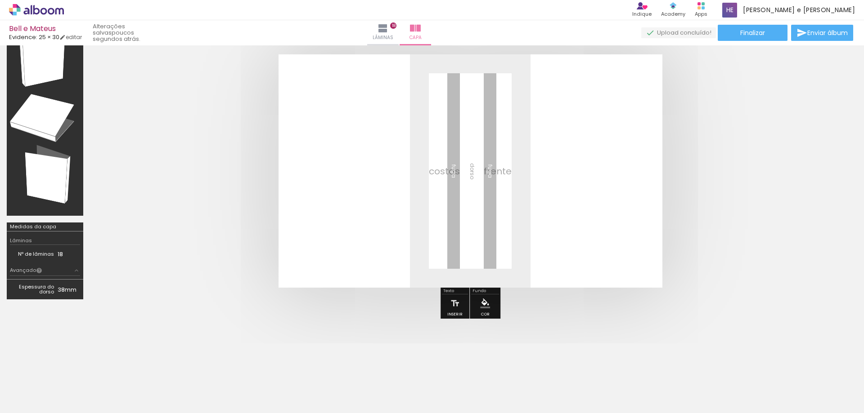
click at [36, 404] on span "Adicionar Fotos" at bounding box center [31, 401] width 27 height 10
click at [0, 0] on input "file" at bounding box center [0, 0] width 0 height 0
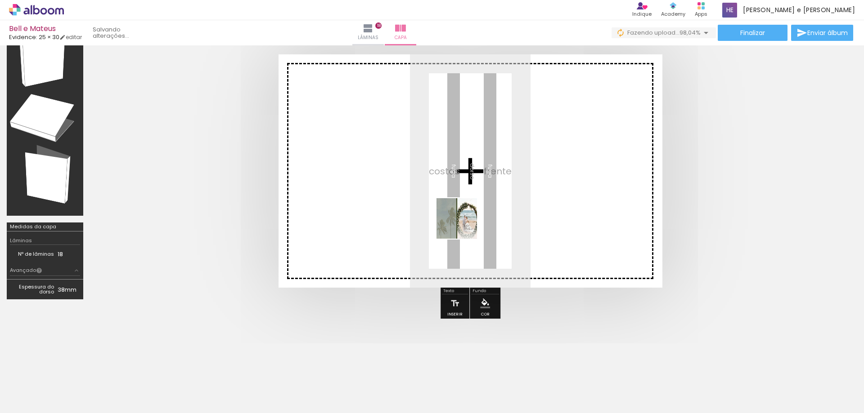
drag, startPoint x: 833, startPoint y: 389, endPoint x: 455, endPoint y: 199, distance: 423.6
click at [451, 199] on quentale-workspace at bounding box center [432, 206] width 864 height 413
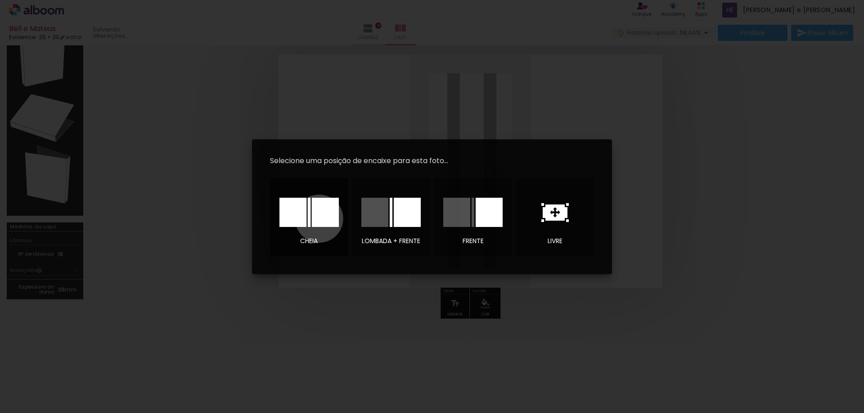
click at [319, 219] on div at bounding box center [325, 212] width 27 height 29
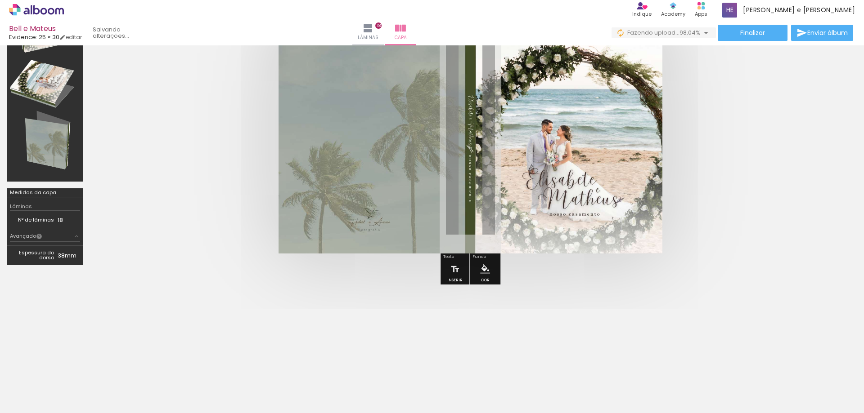
scroll to position [34, 0]
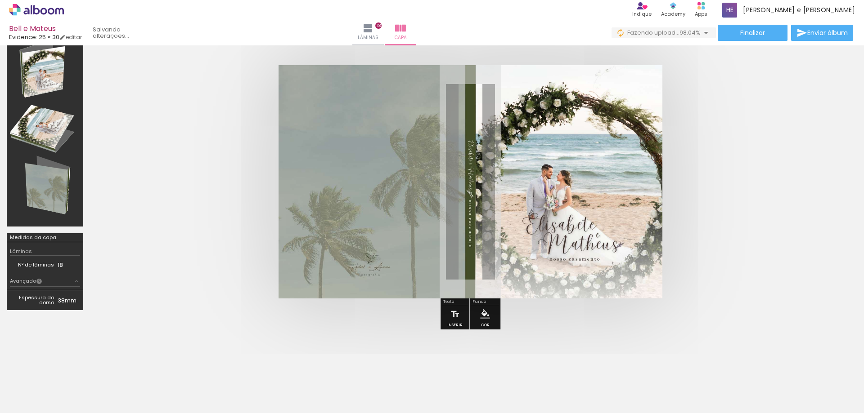
click at [717, 240] on quentale-cover at bounding box center [470, 181] width 688 height 233
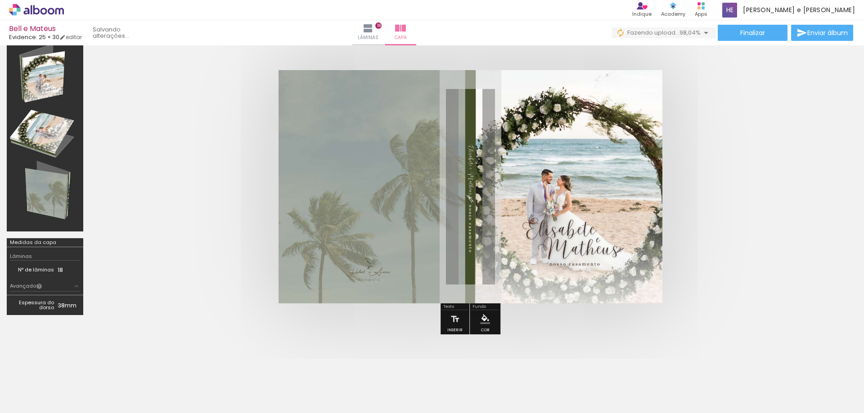
scroll to position [45, 0]
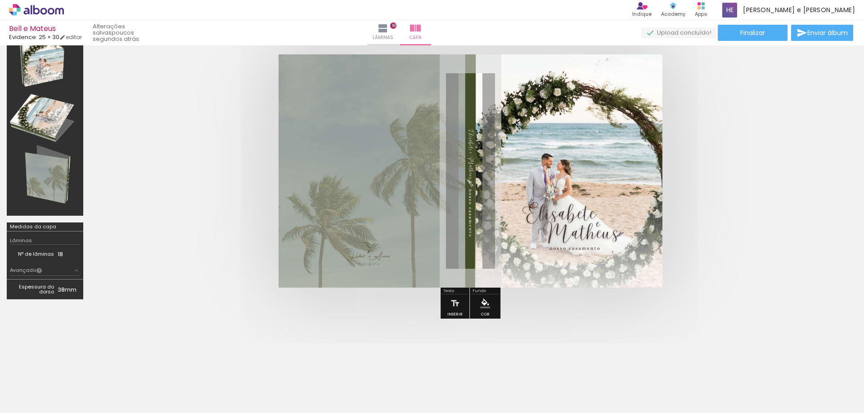
scroll to position [0, 1782]
